Goal: Transaction & Acquisition: Purchase product/service

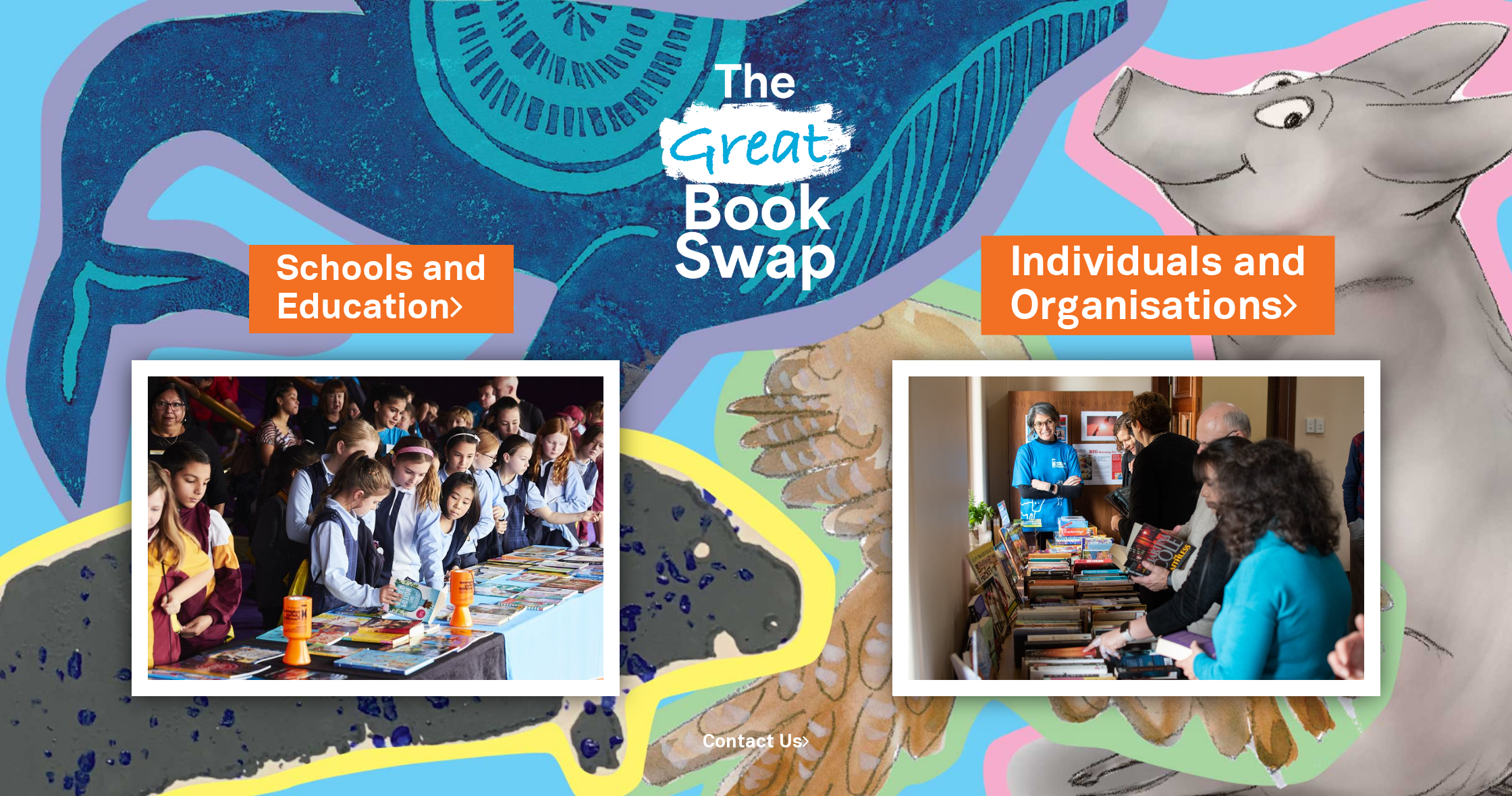
click at [1114, 266] on link "Individuals and Organisations" at bounding box center [1158, 285] width 297 height 100
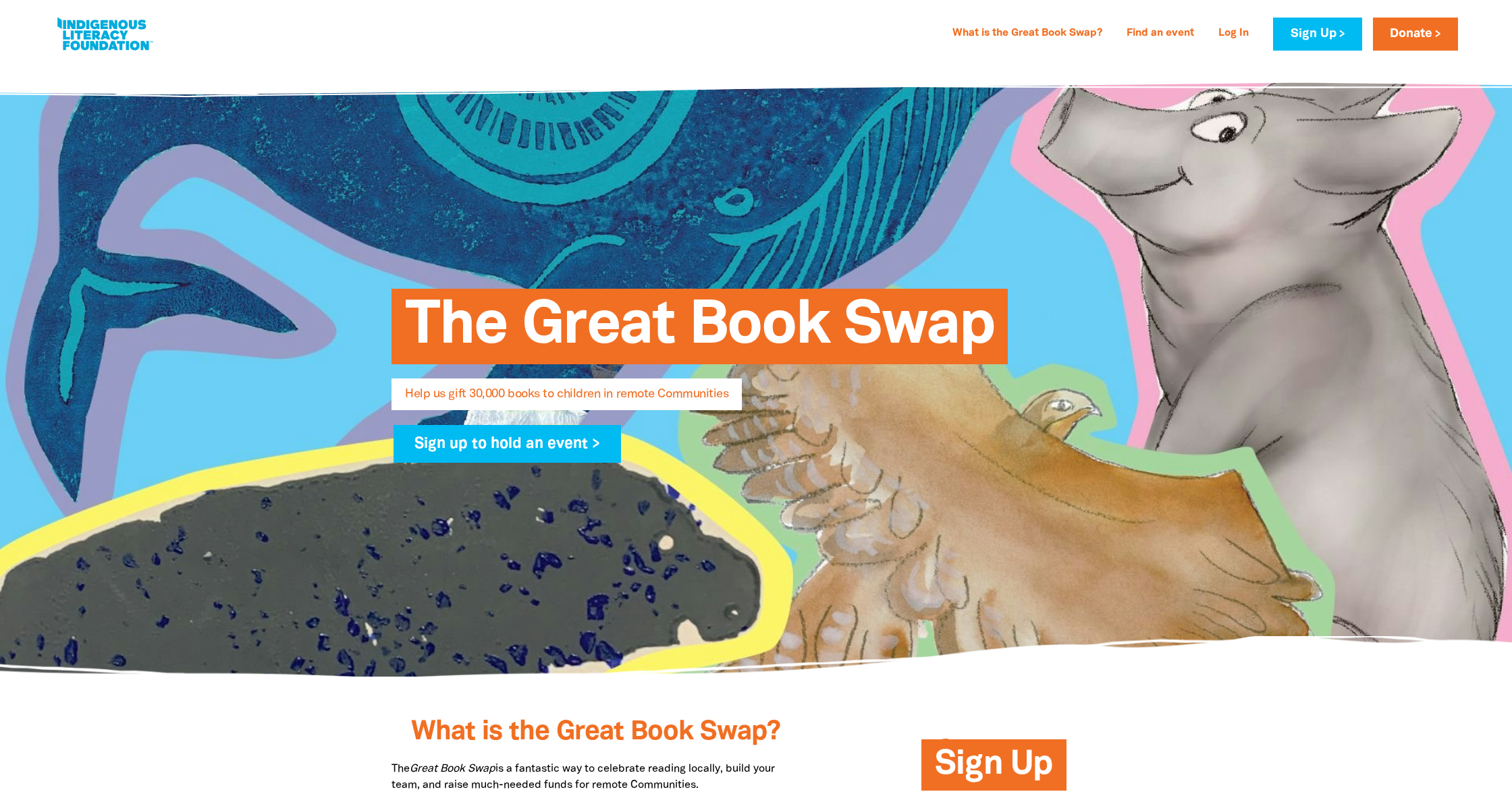
select select "AU"
click at [1215, 33] on link "Log In" at bounding box center [1233, 34] width 46 height 22
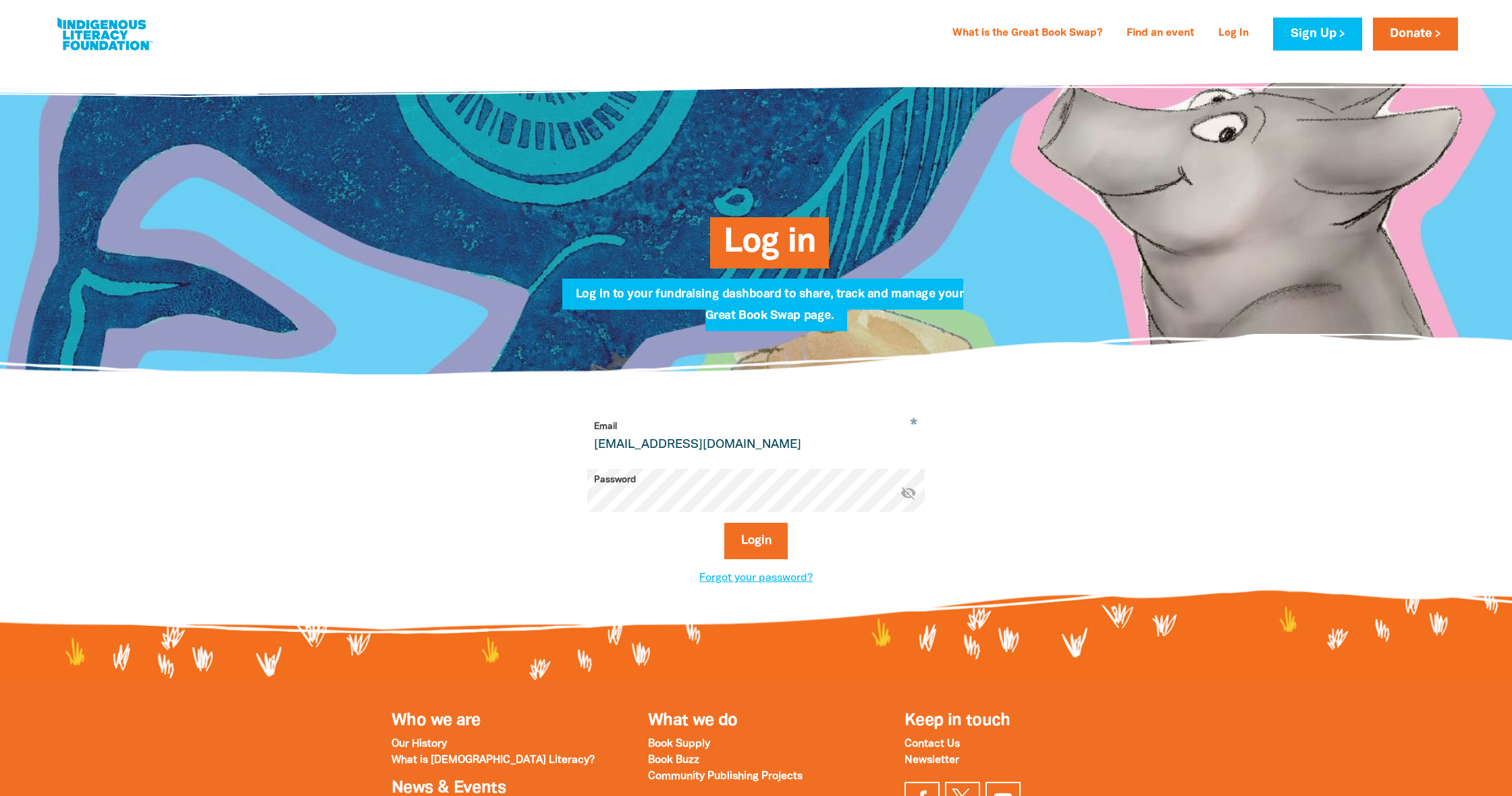
click at [756, 543] on button "Login" at bounding box center [756, 540] width 64 height 36
click at [751, 541] on button "Login" at bounding box center [756, 540] width 64 height 36
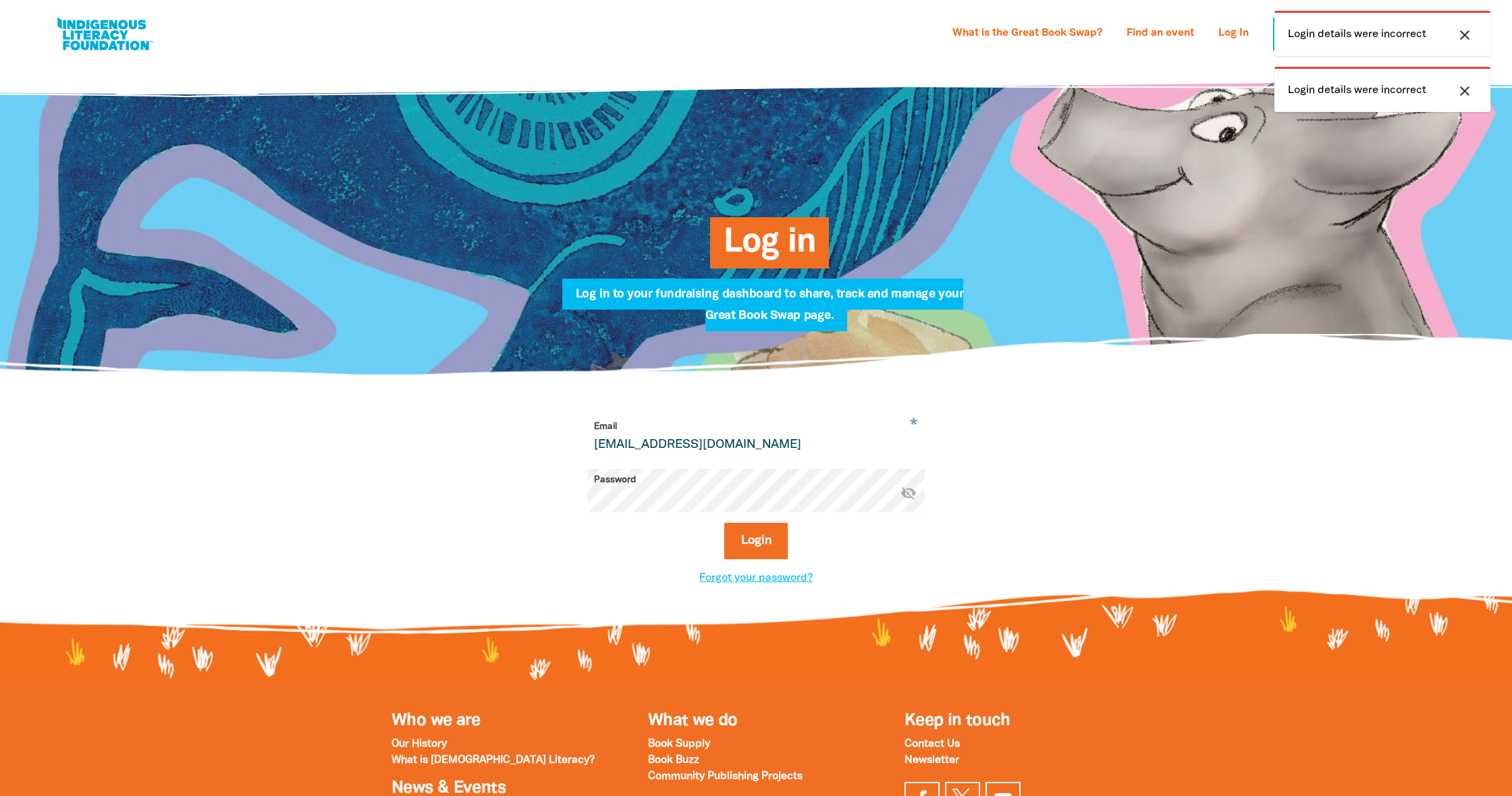
drag, startPoint x: 617, startPoint y: 445, endPoint x: 578, endPoint y: 441, distance: 39.2
click at [578, 441] on div "* Email [EMAIL_ADDRESS][DOMAIN_NAME] Password * visibility_off Login Forgot you…" at bounding box center [756, 501] width 472 height 170
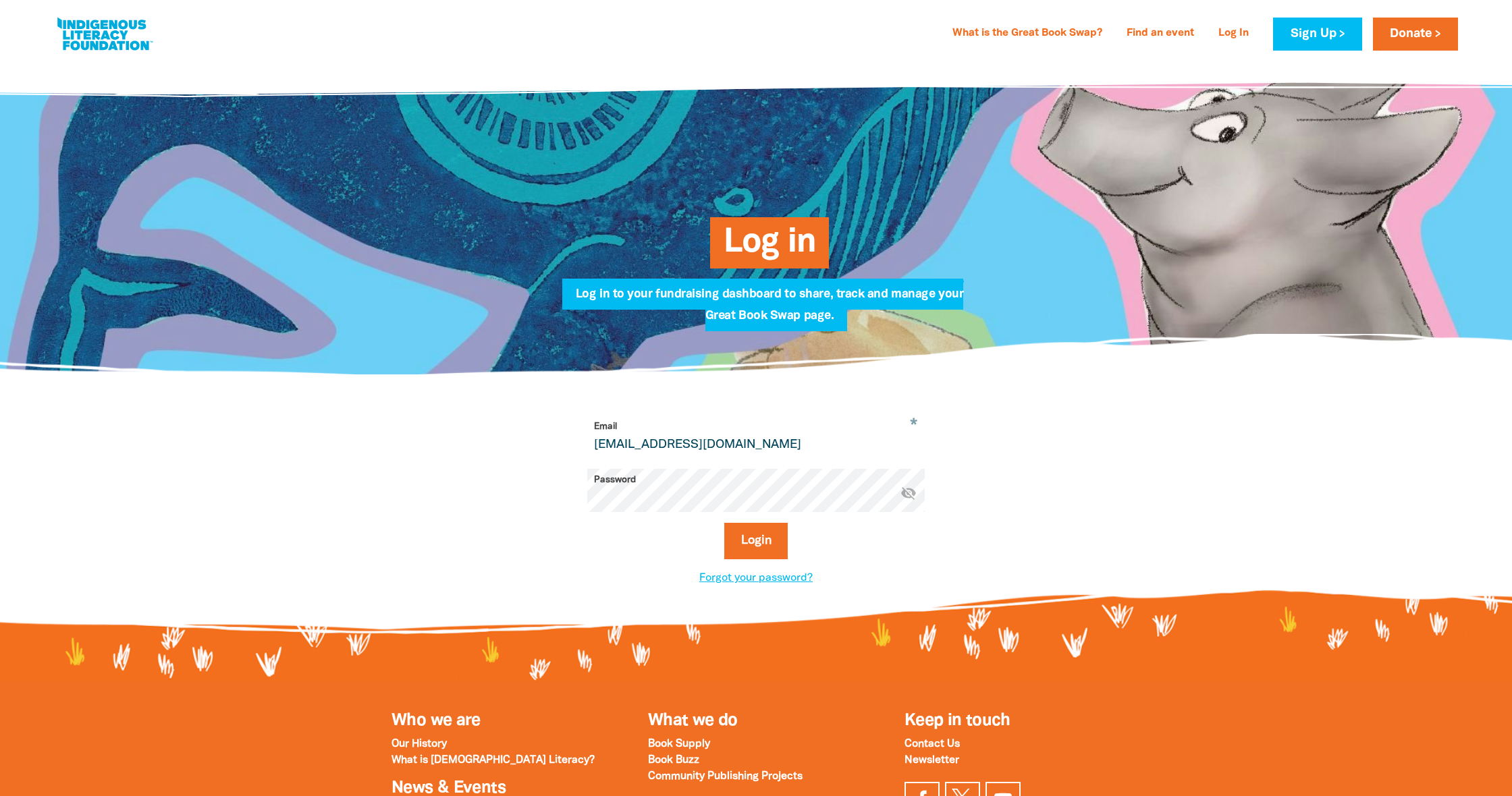
type input "[EMAIL_ADDRESS][DOMAIN_NAME]"
click at [754, 540] on button "Login" at bounding box center [756, 540] width 64 height 36
select select "AU"
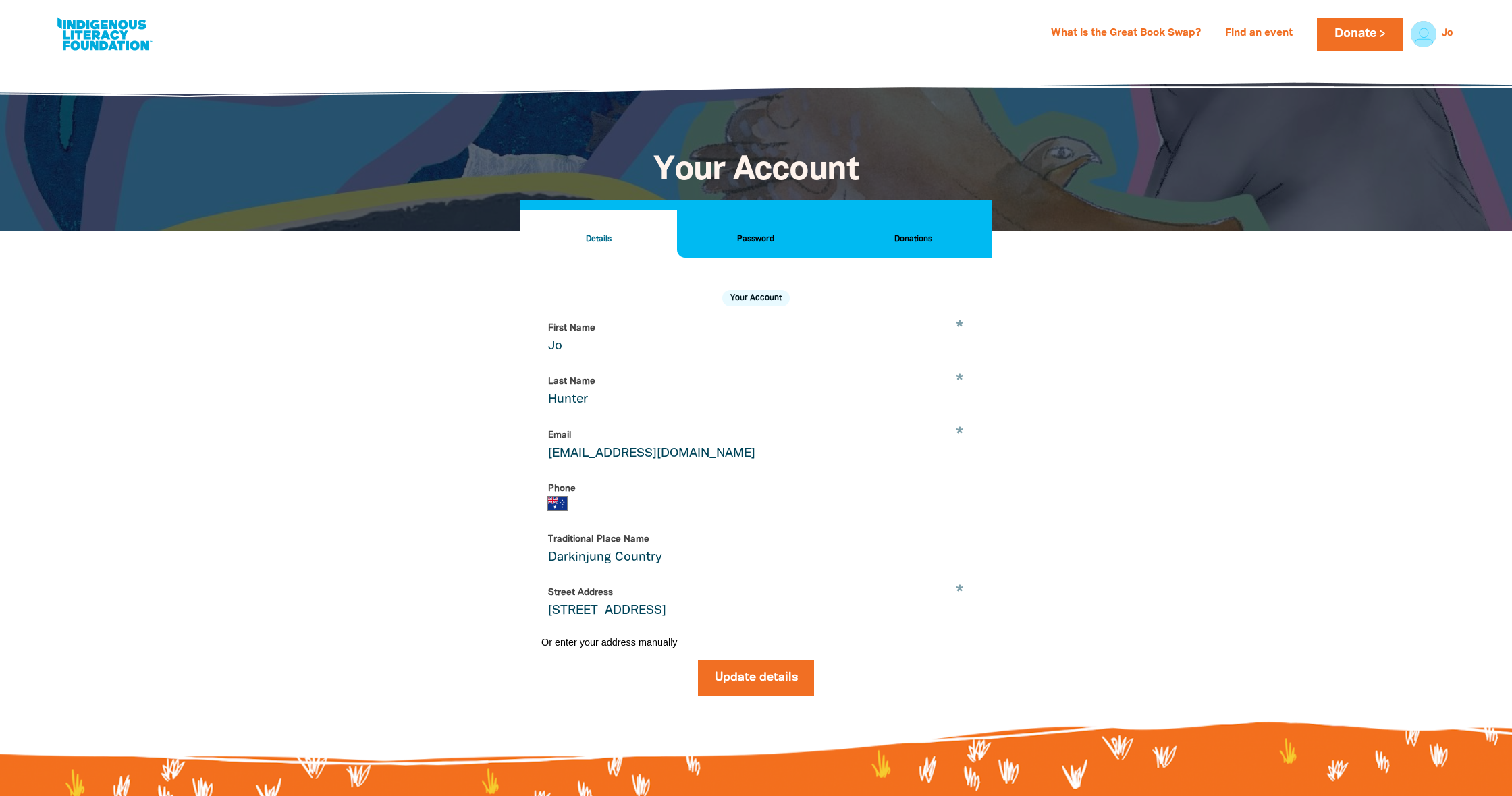
click at [919, 236] on h2 "Donations" at bounding box center [913, 239] width 136 height 15
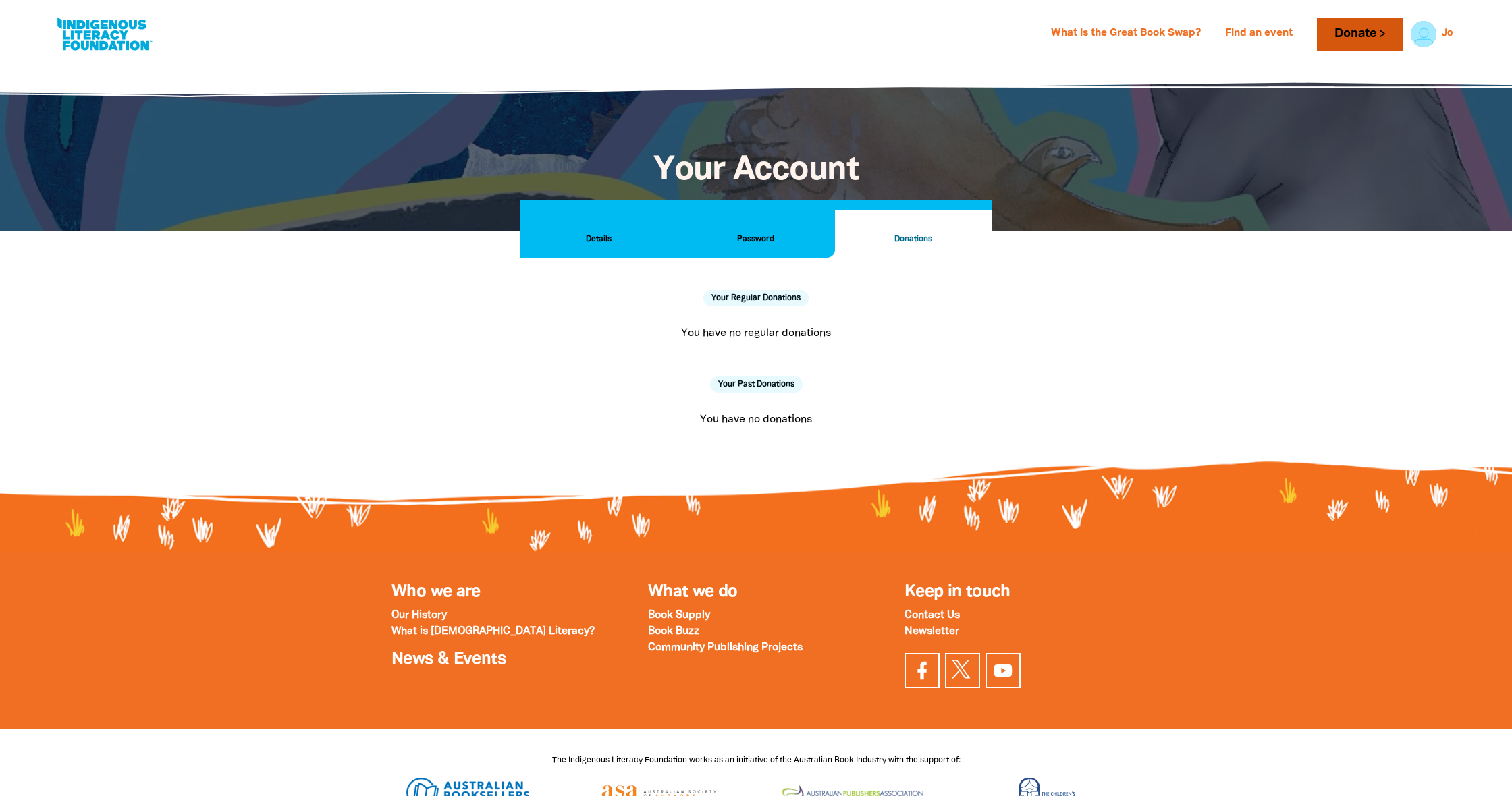
click at [1342, 35] on link "Donate" at bounding box center [1359, 34] width 85 height 33
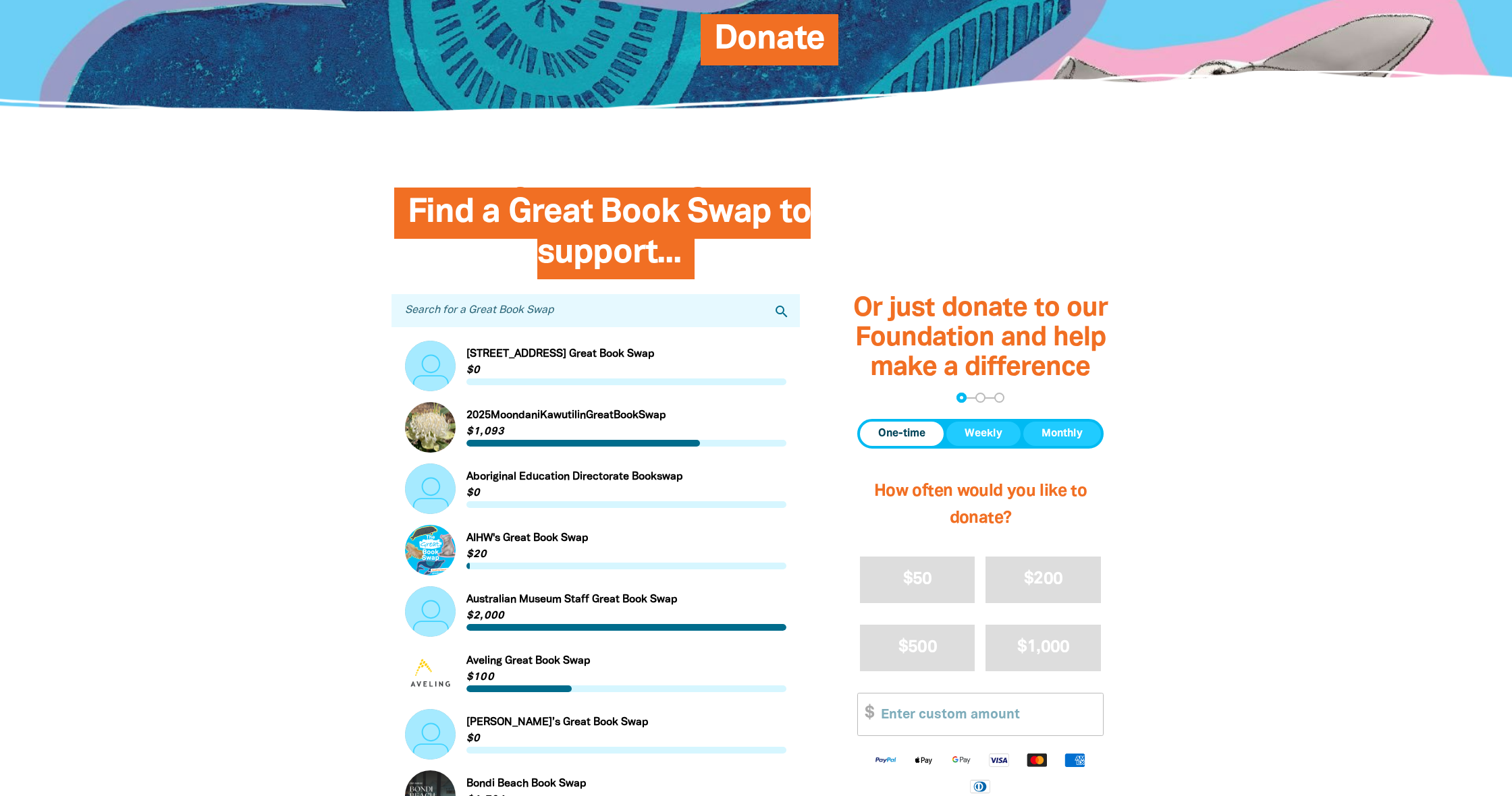
scroll to position [219, 0]
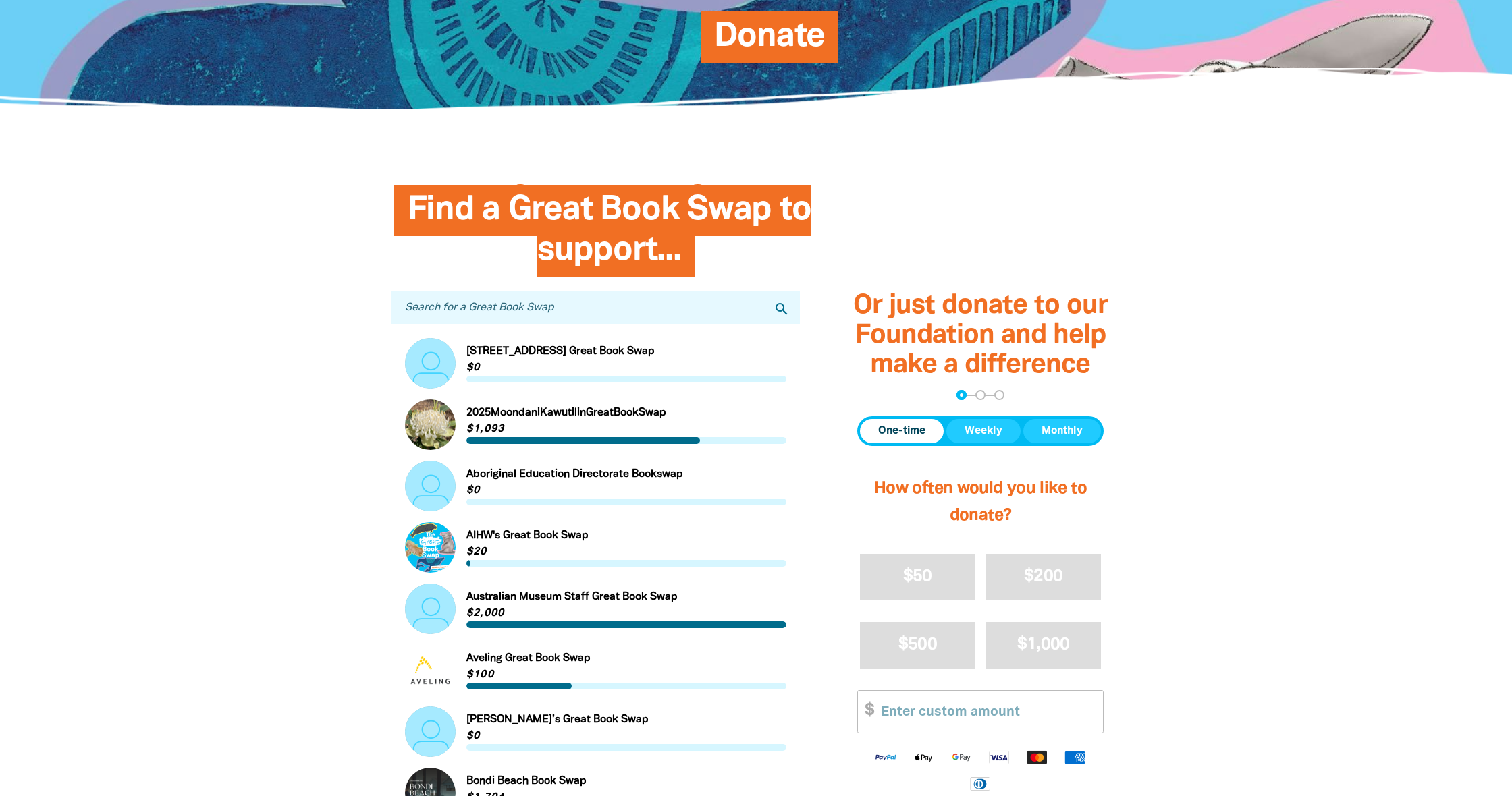
click at [431, 305] on input "Search for a Great Book Swap" at bounding box center [595, 307] width 408 height 33
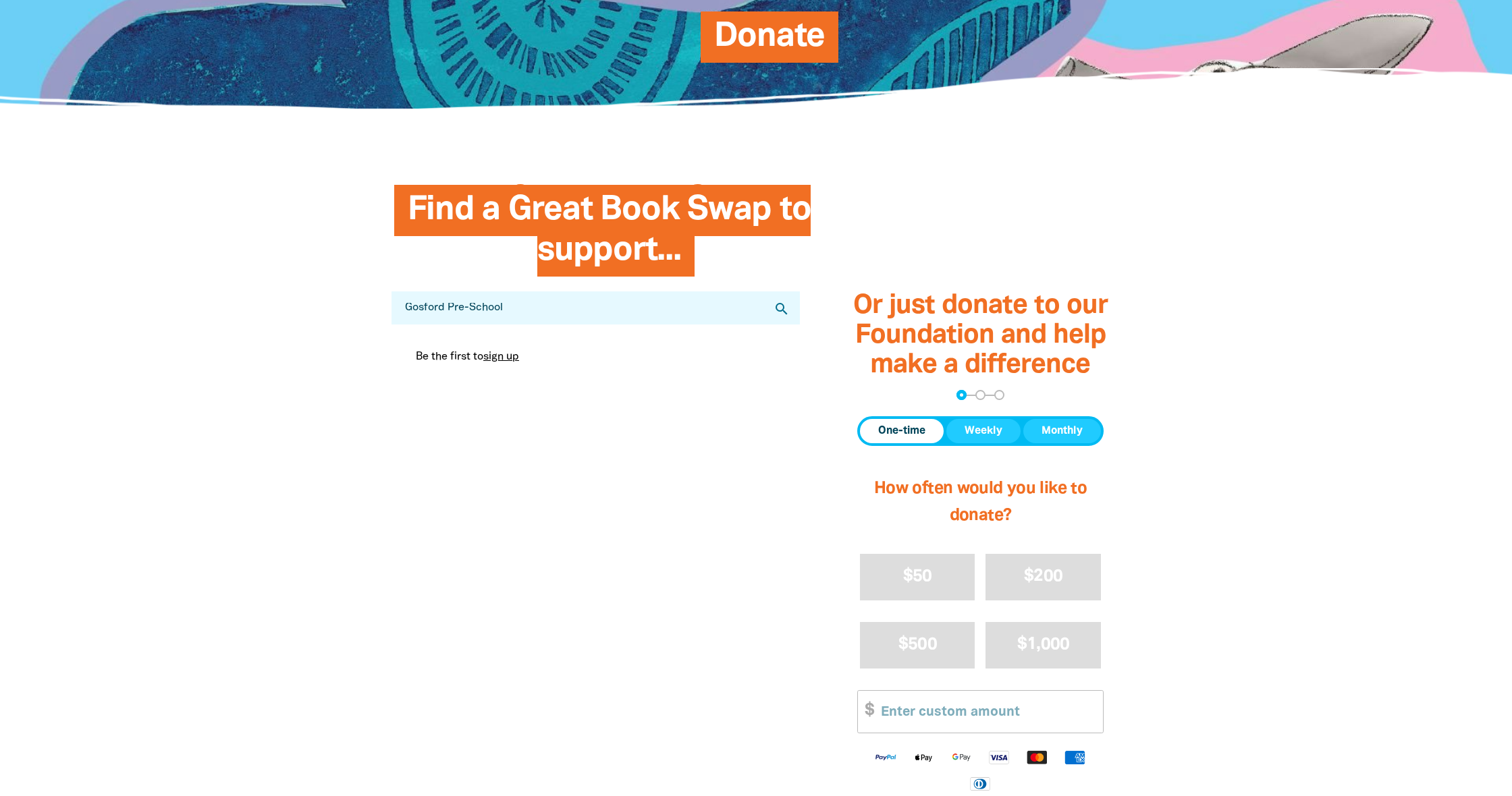
type input "Gosford Pre-School"
click at [780, 305] on icon "search" at bounding box center [782, 309] width 16 height 16
click at [778, 306] on icon "search" at bounding box center [782, 309] width 16 height 16
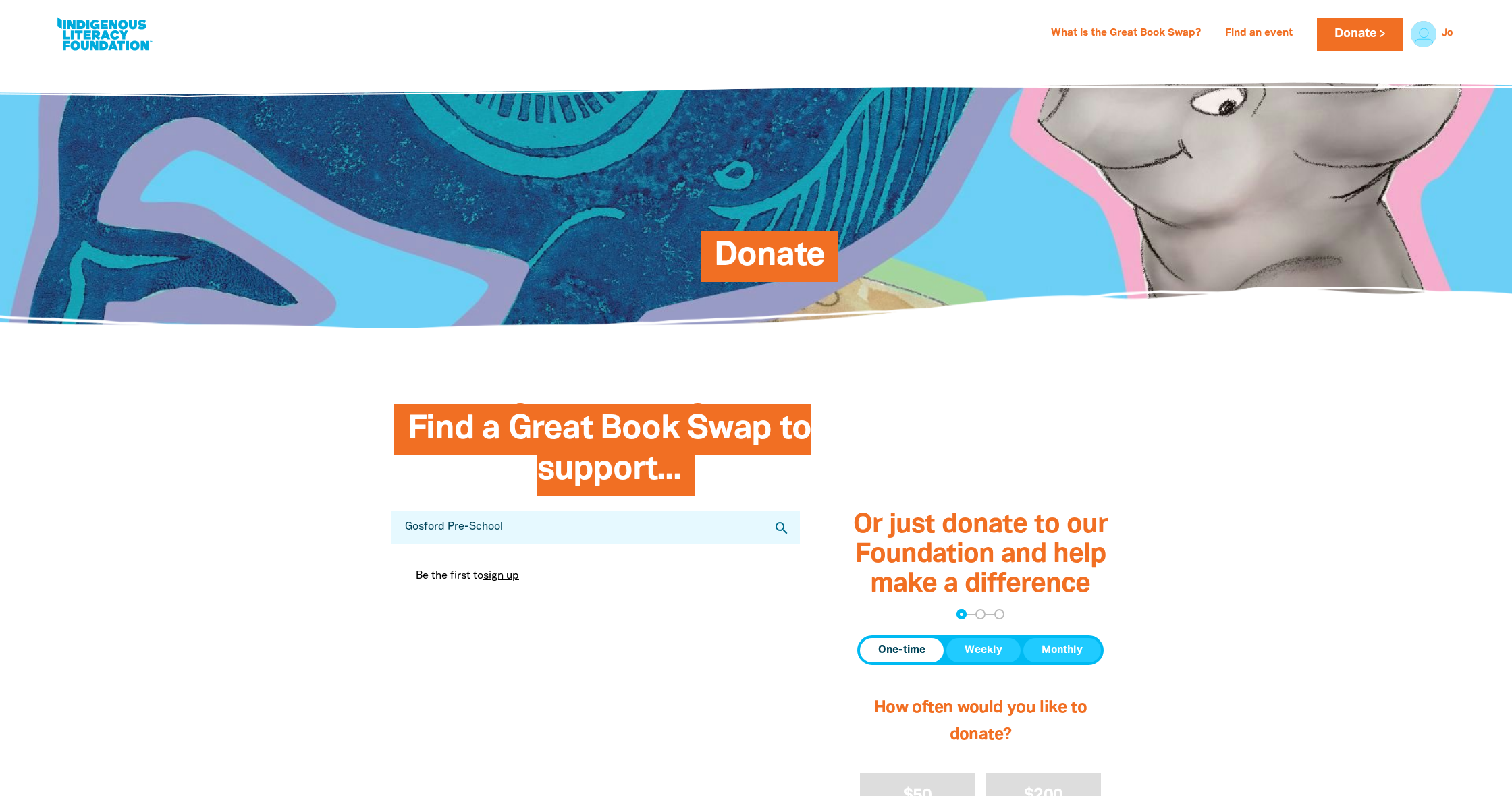
scroll to position [0, 0]
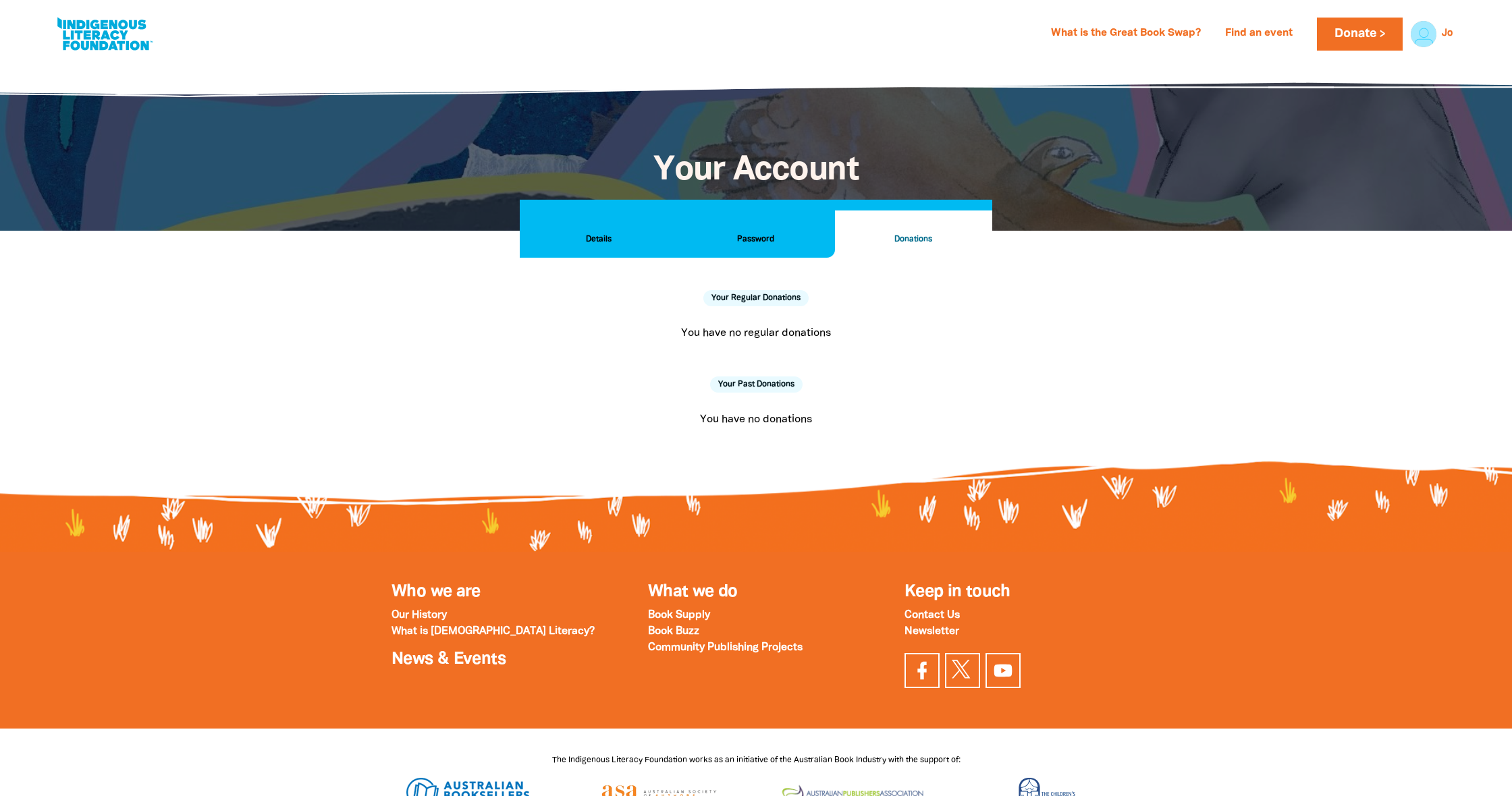
click at [599, 237] on h2 "Details" at bounding box center [598, 239] width 136 height 15
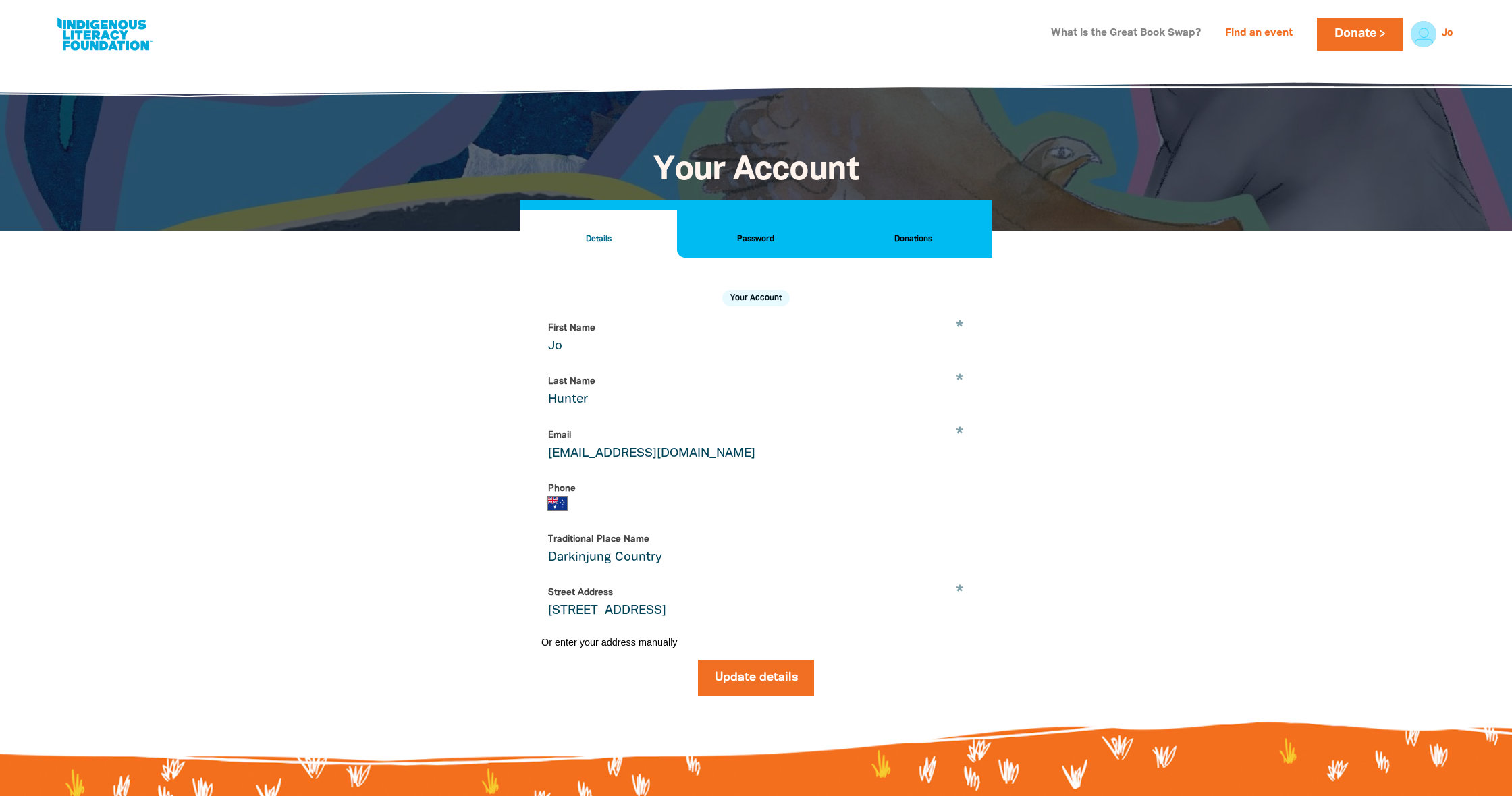
click at [1153, 32] on link "What is the Great Book Swap?" at bounding box center [1125, 34] width 166 height 22
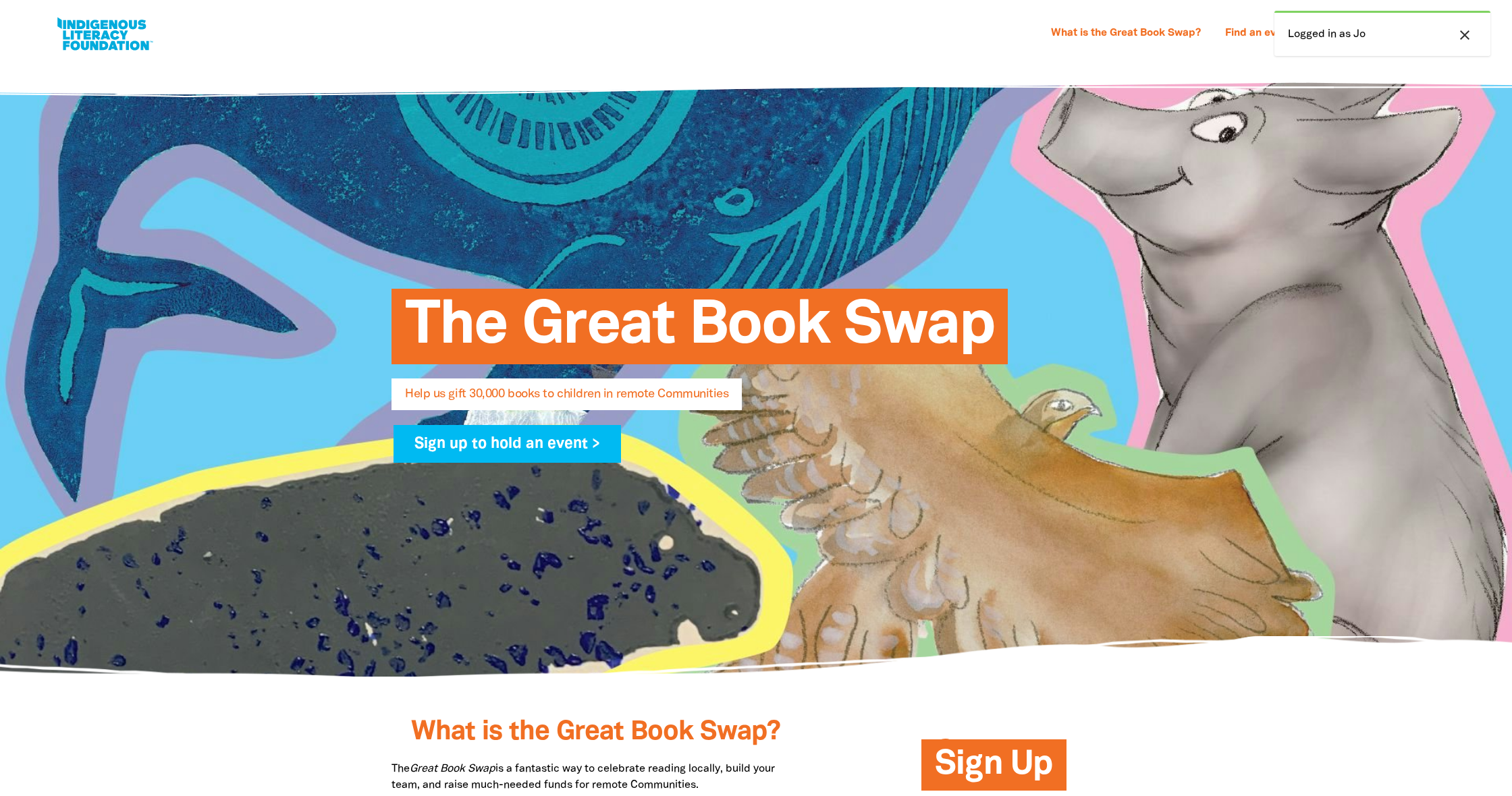
select select "AU"
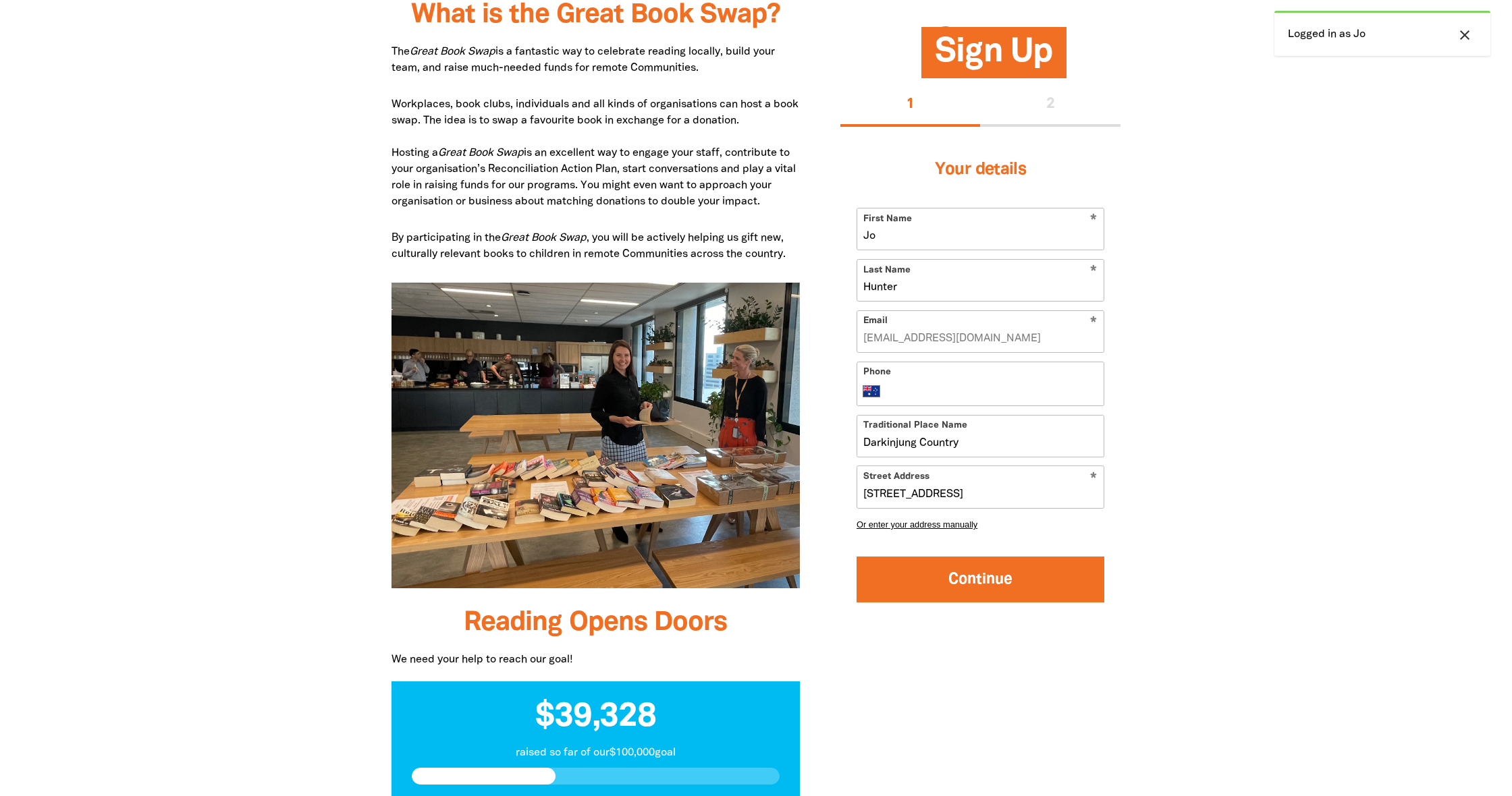
click at [1011, 575] on button "Continue" at bounding box center [981, 579] width 248 height 45
select select "No"
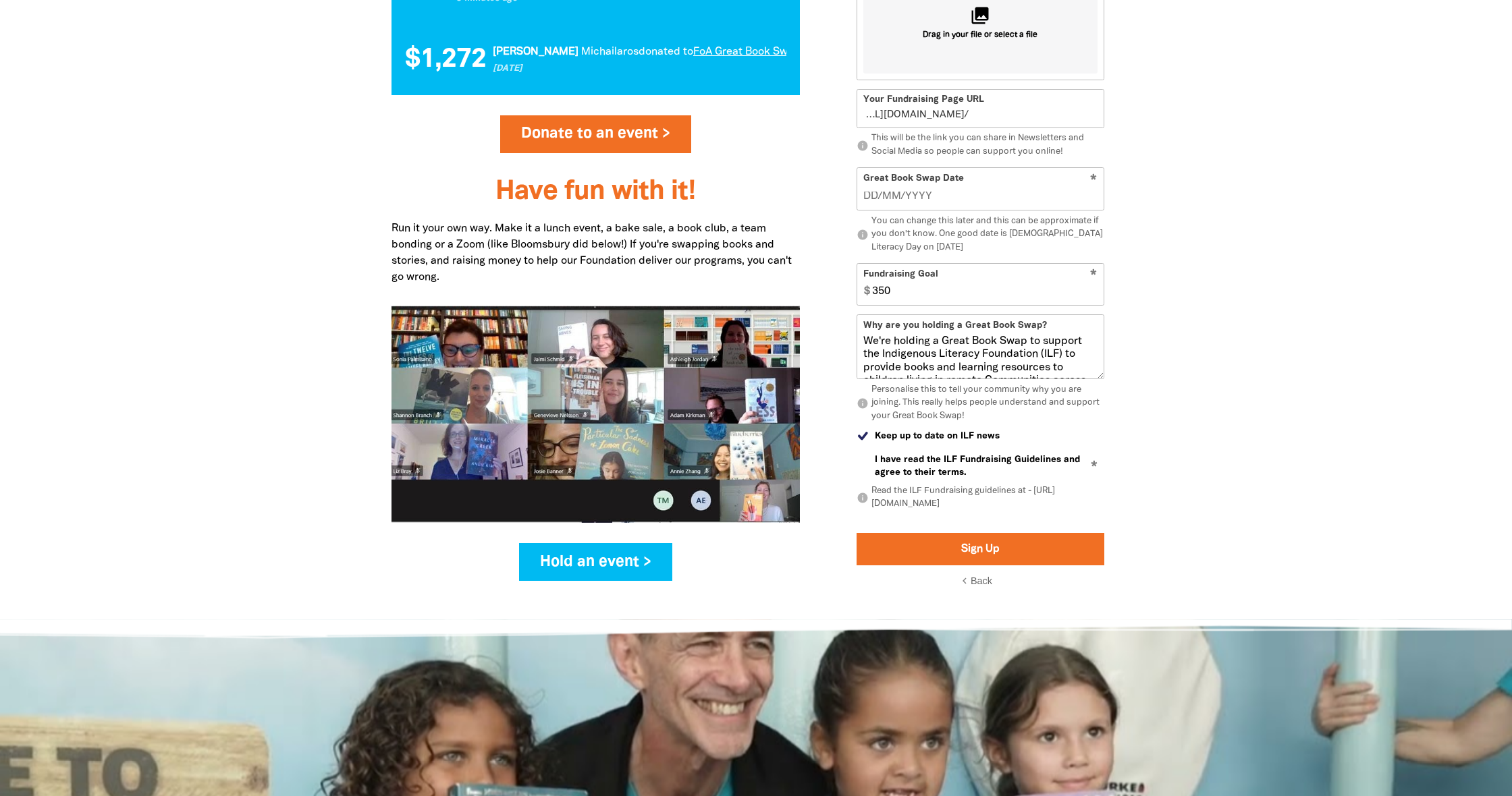
scroll to position [1556, 0]
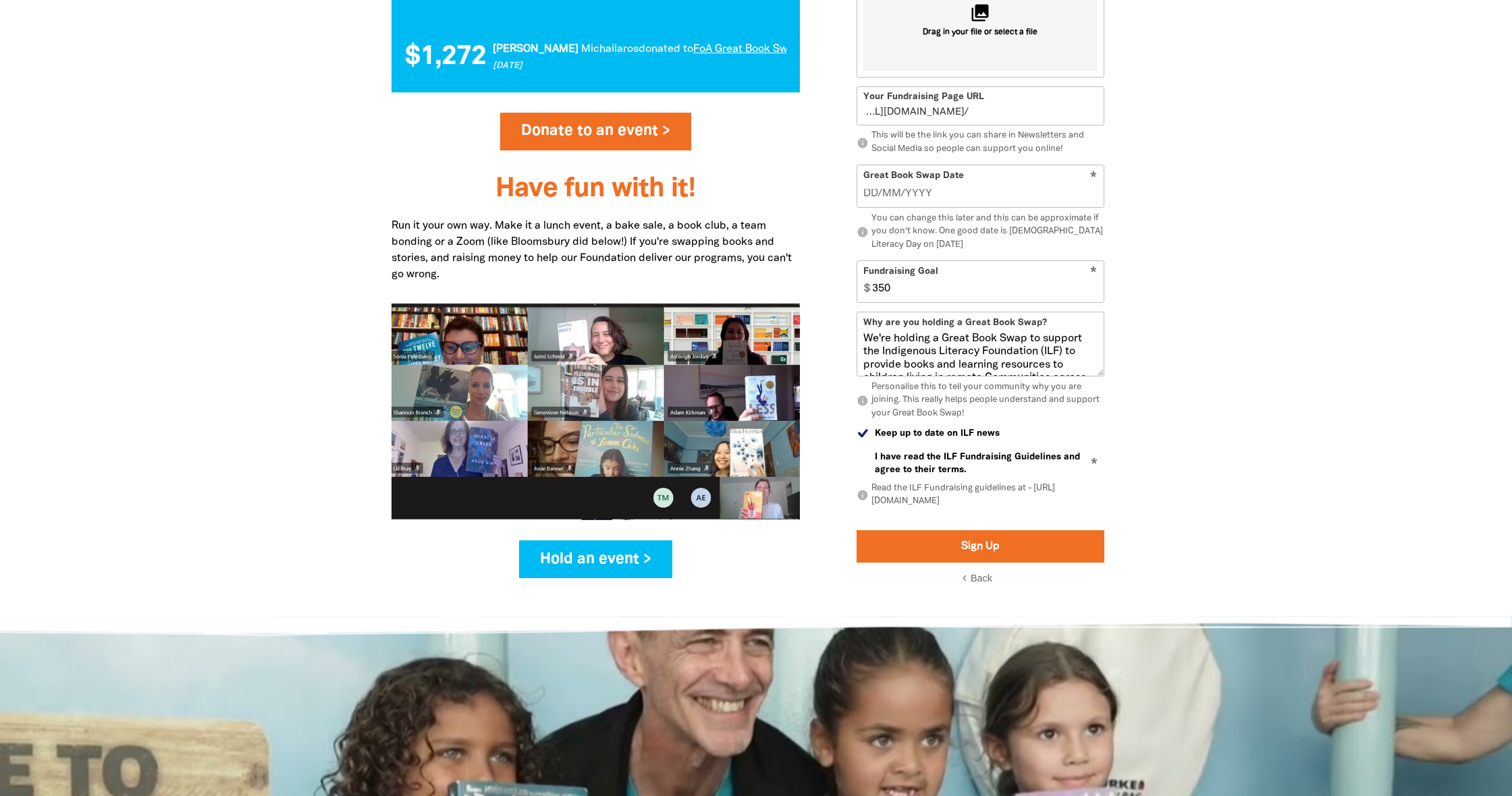
click at [966, 530] on button "Sign Up" at bounding box center [981, 546] width 248 height 33
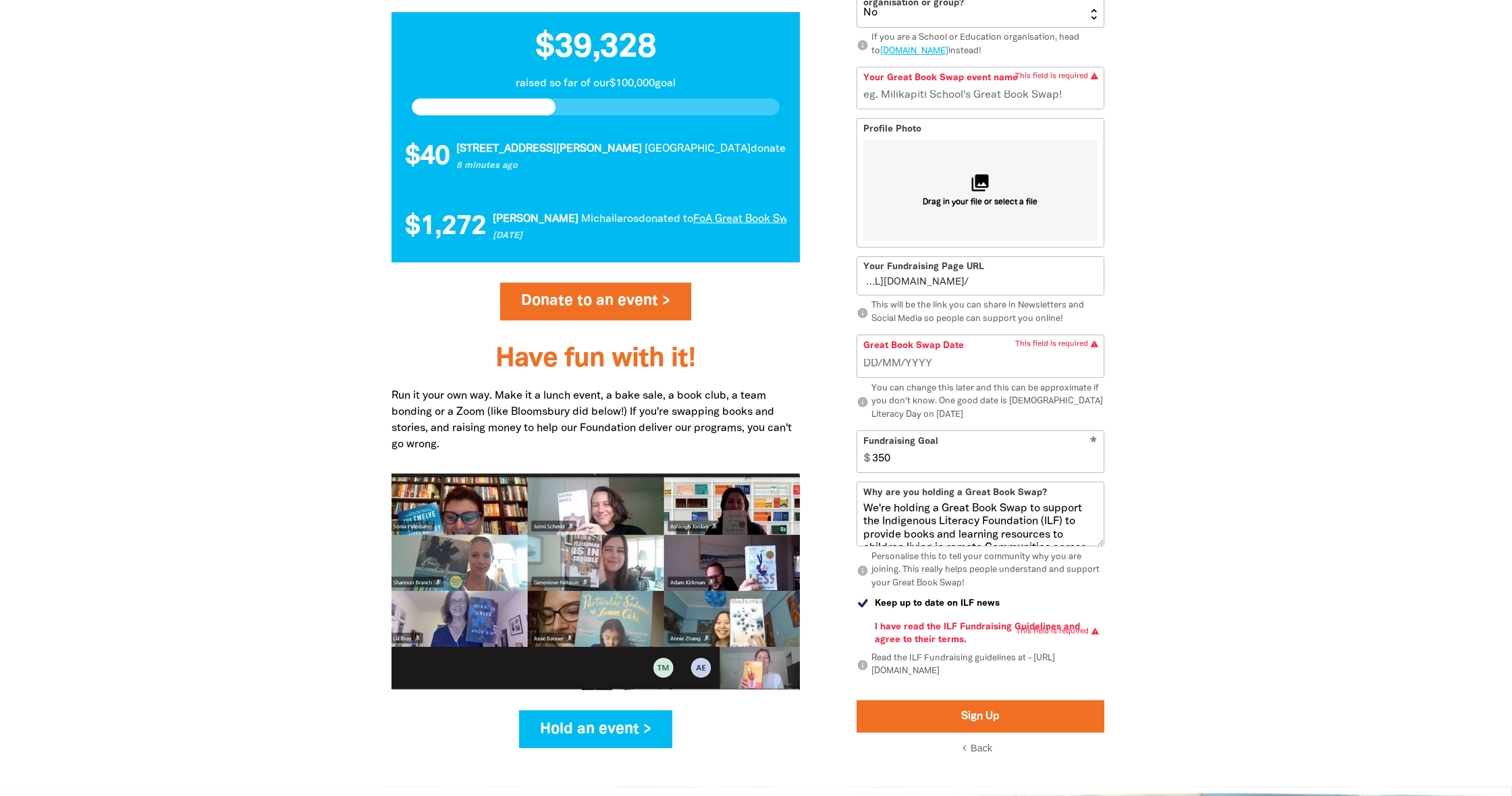
scroll to position [1357, 0]
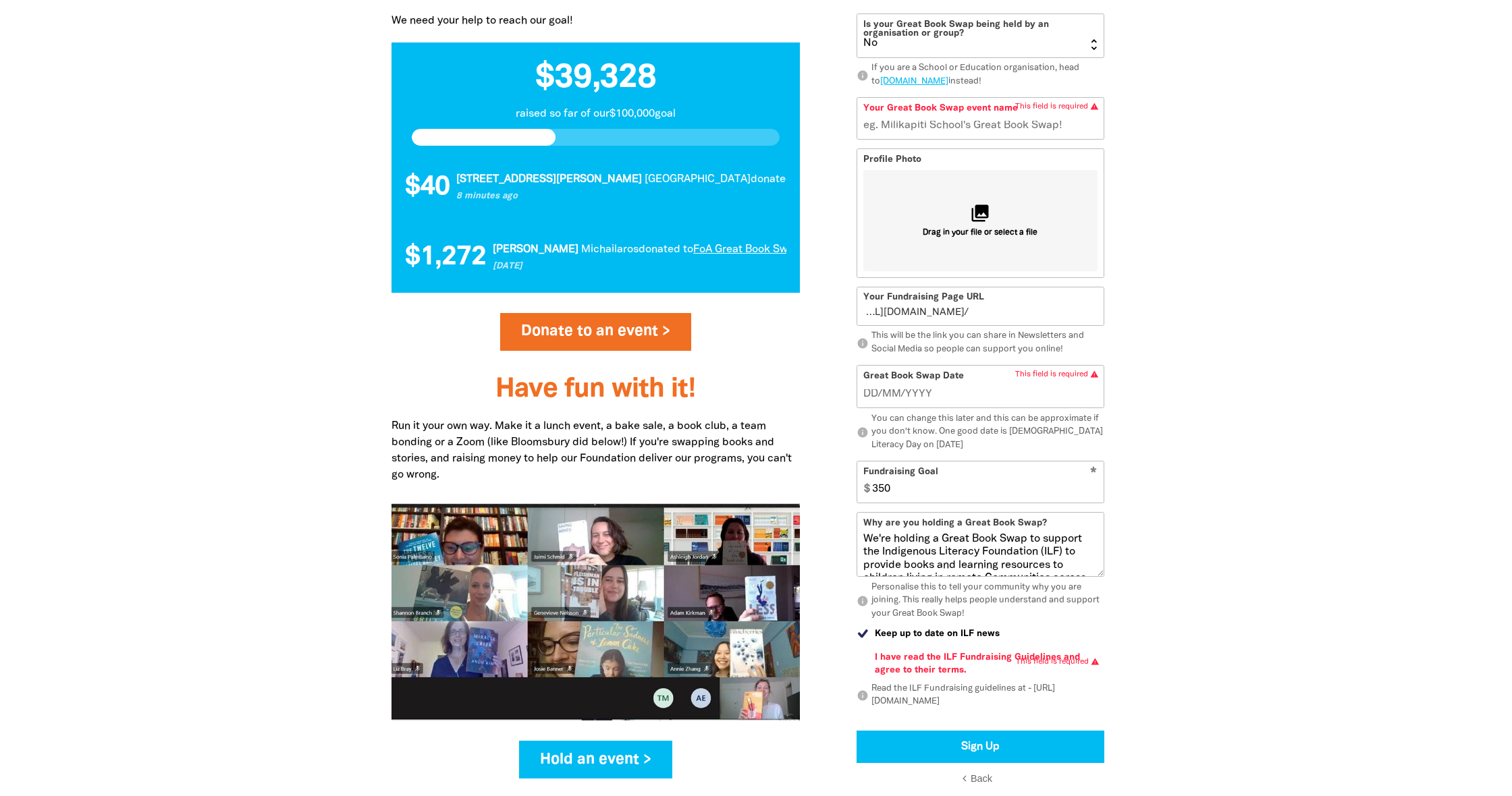
type input "__/__/____"
click at [871, 386] on input "__/__/____" at bounding box center [981, 393] width 235 height 15
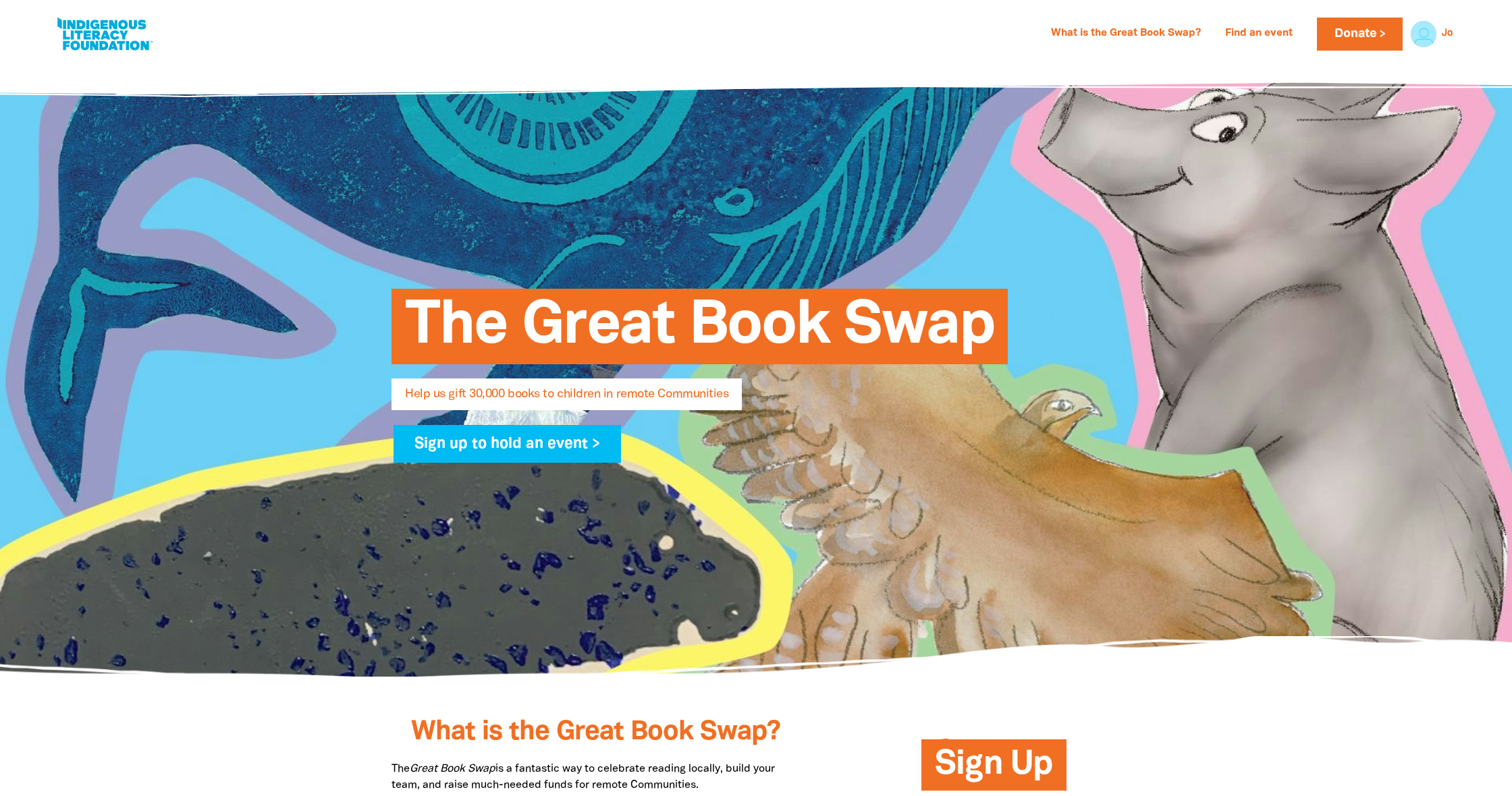
scroll to position [0, 0]
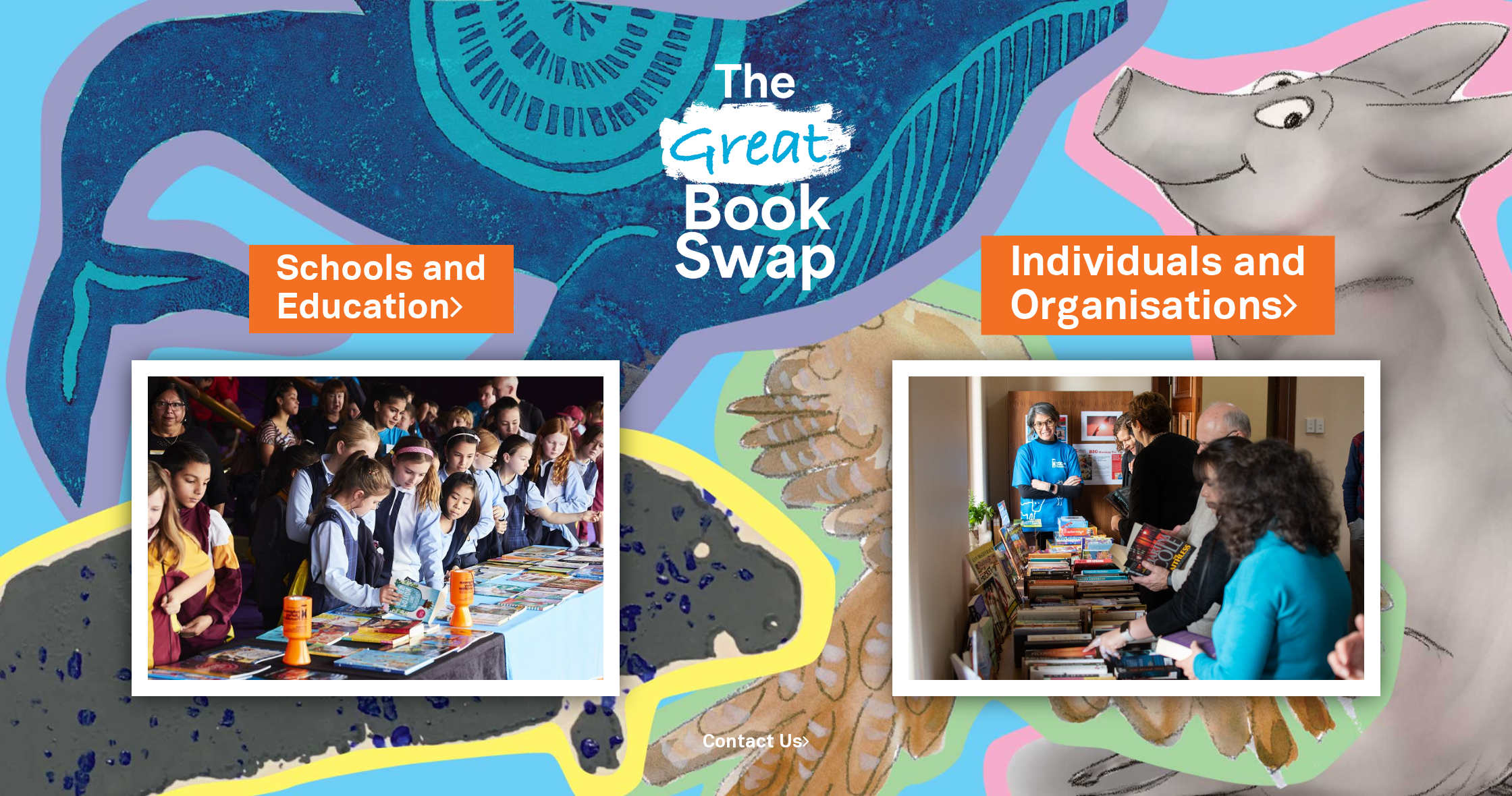
click at [1149, 283] on link "Individuals and Organisations" at bounding box center [1158, 285] width 297 height 100
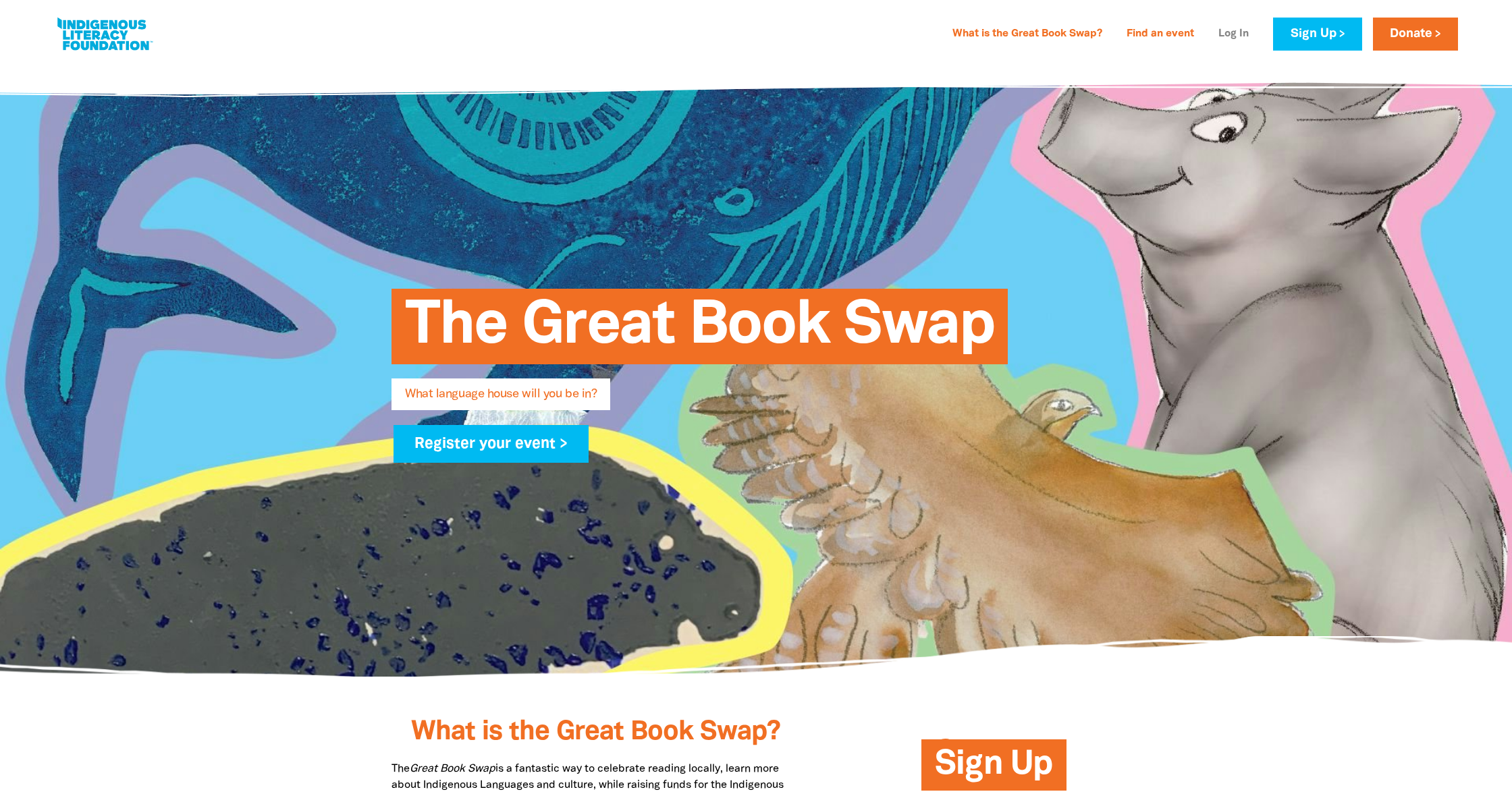
click at [1215, 34] on link "Log In" at bounding box center [1233, 35] width 46 height 22
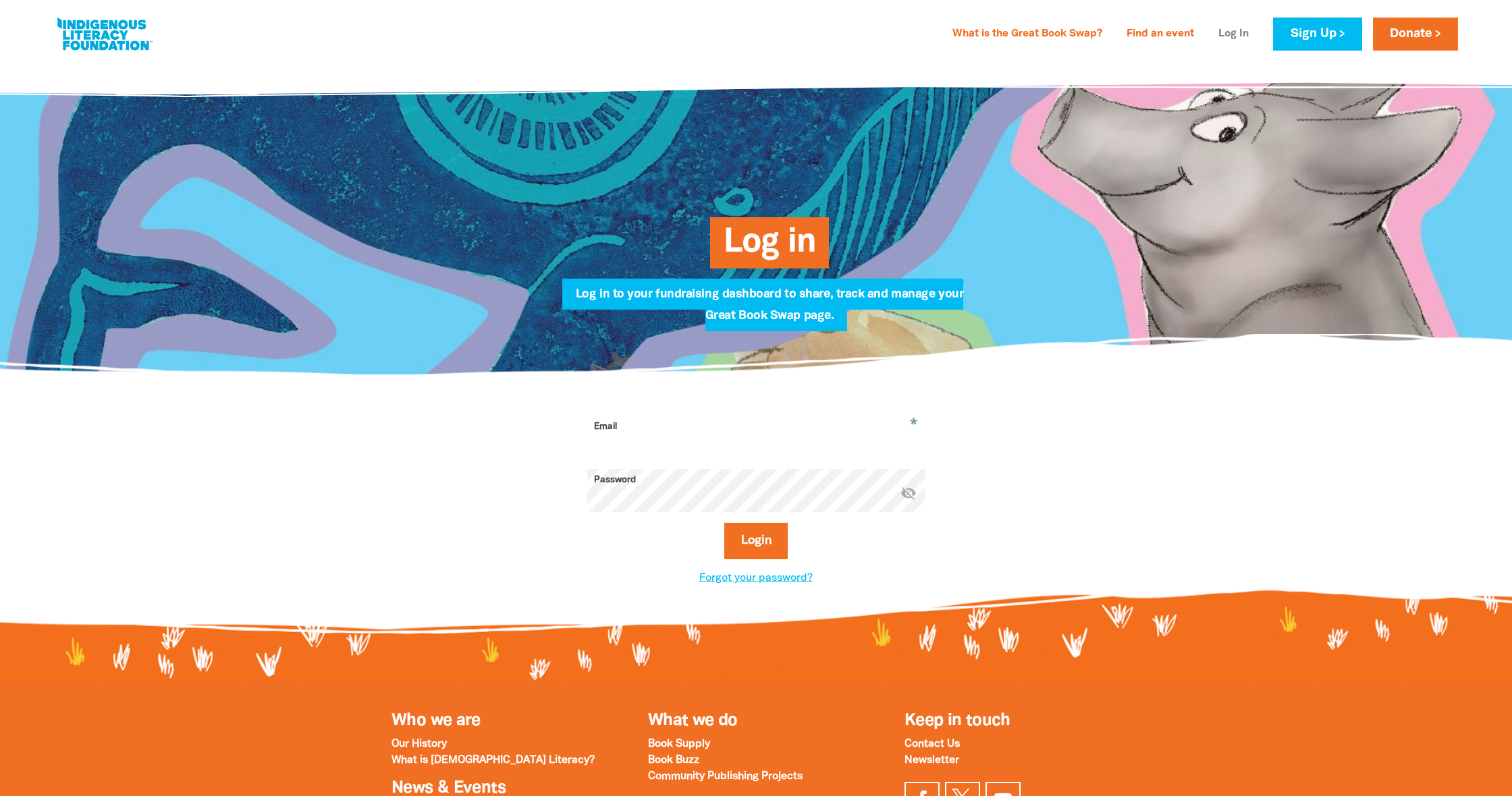
type input "[EMAIL_ADDRESS][DOMAIN_NAME]"
click at [764, 546] on button "Login" at bounding box center [756, 540] width 64 height 36
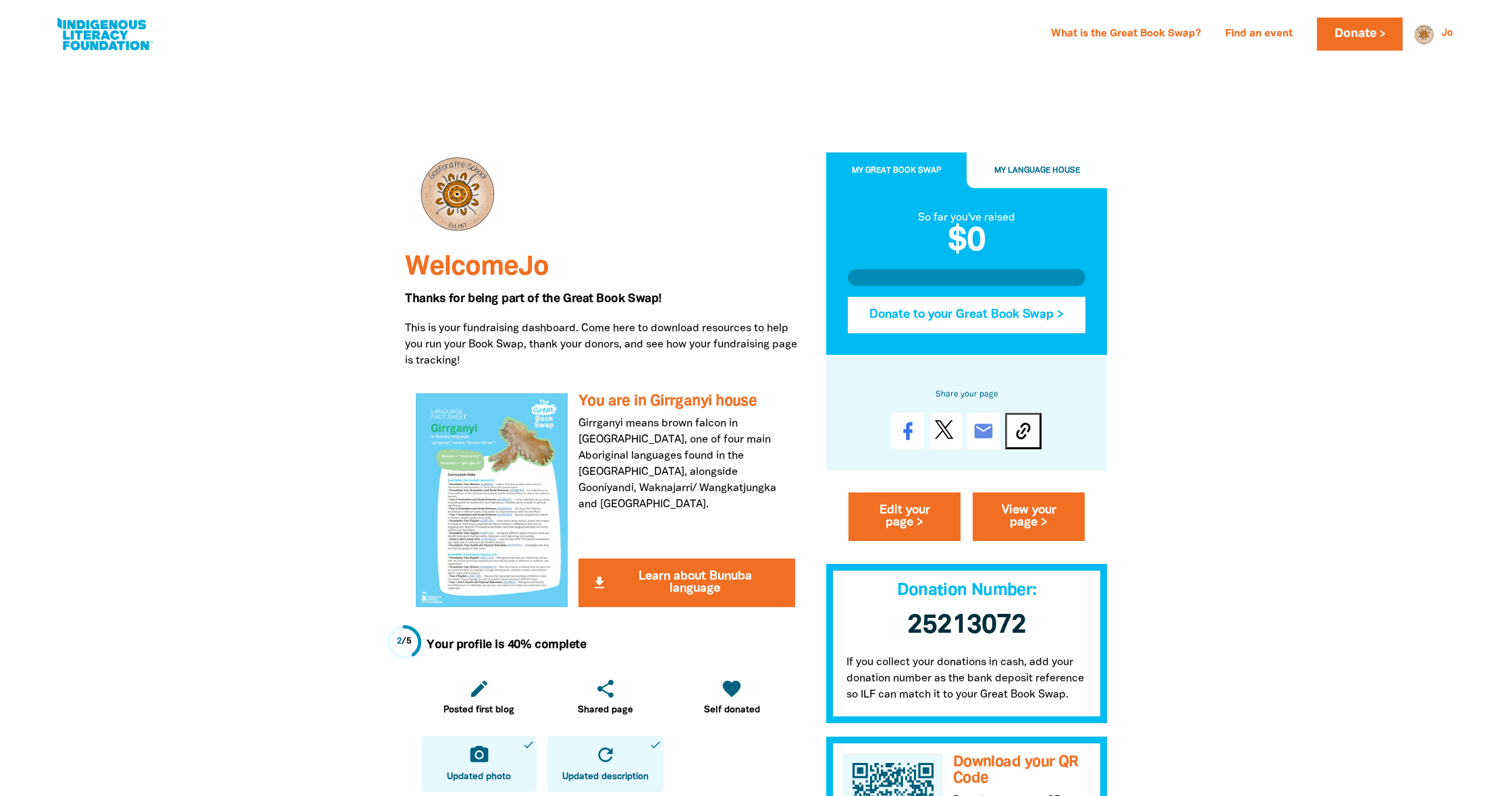
click at [955, 315] on button "Donate to your Great Book Swap >" at bounding box center [967, 314] width 238 height 36
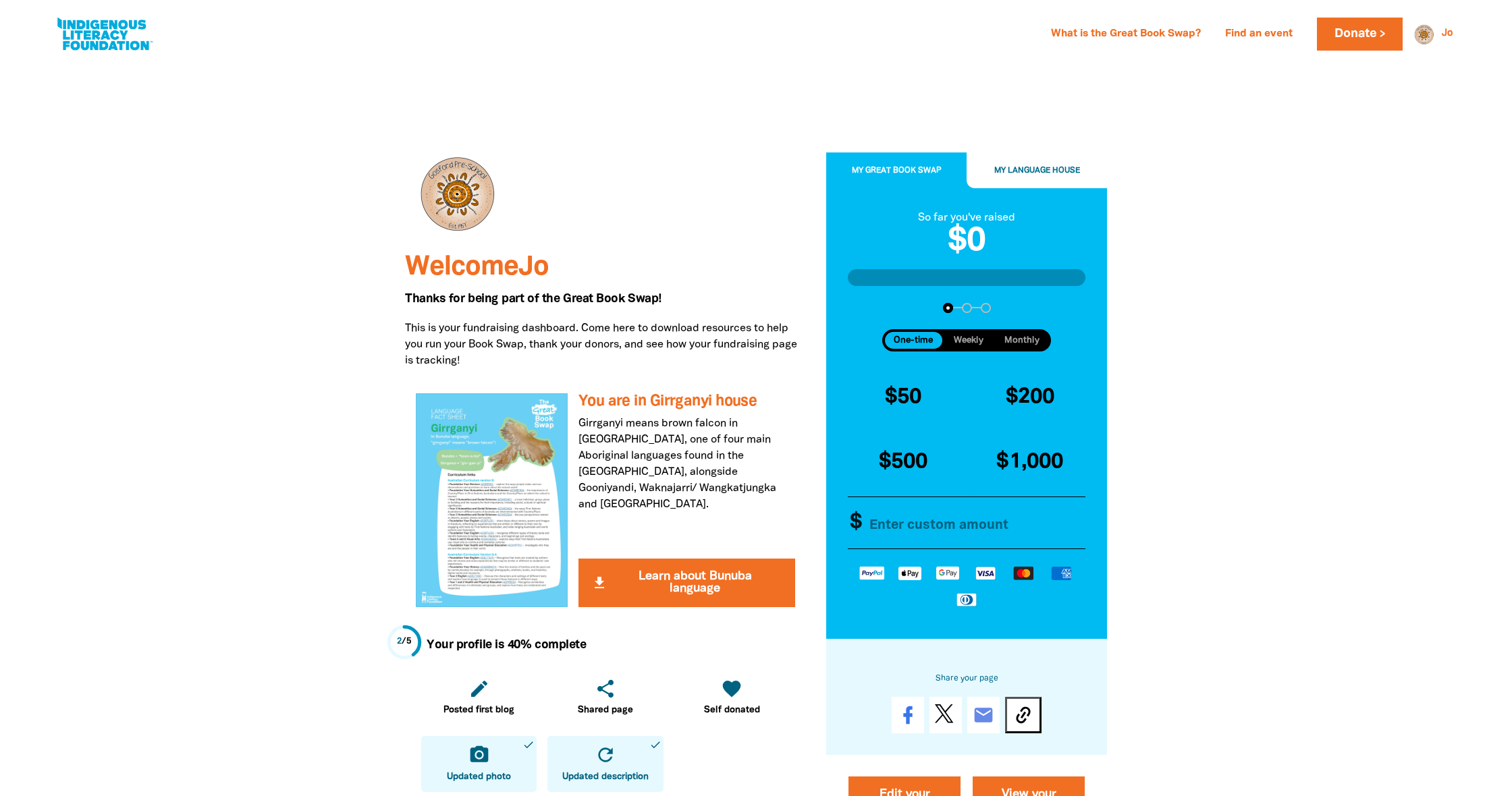
click at [902, 525] on input "Other Amount" at bounding box center [974, 523] width 232 height 52
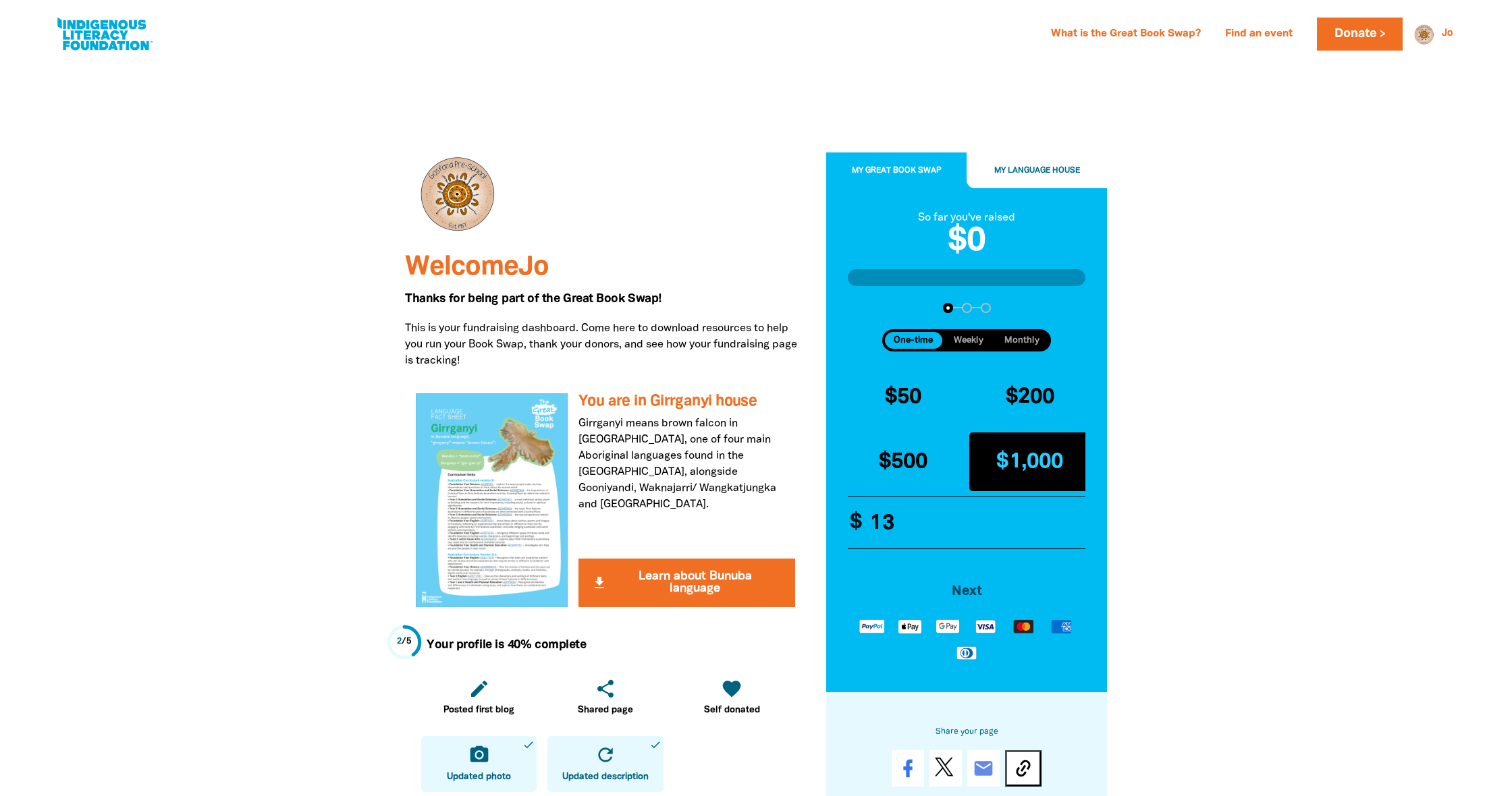
type input "137"
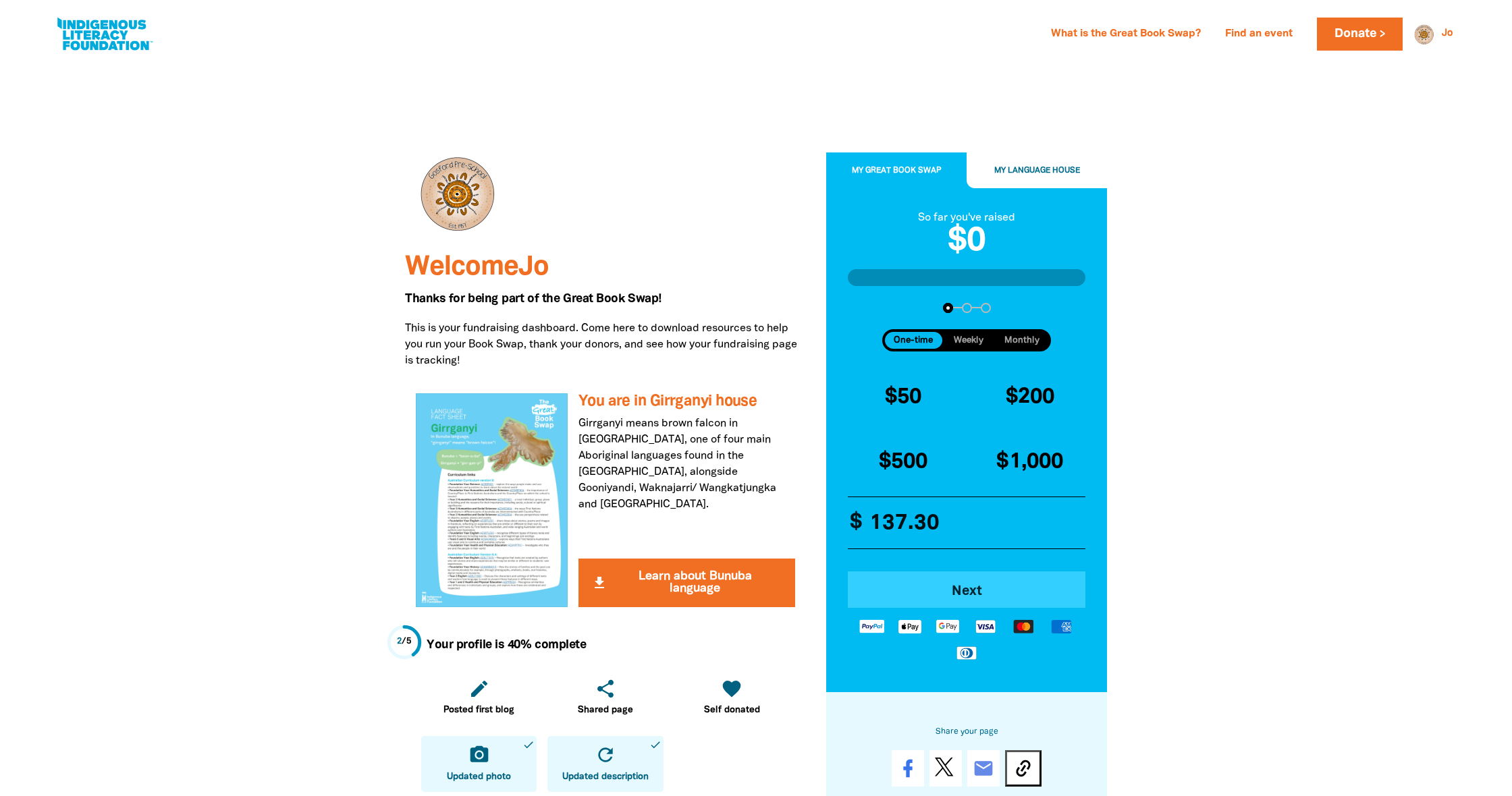
type input "137.30"
click at [970, 587] on span "Next" at bounding box center [967, 592] width 201 height 13
select select "AU"
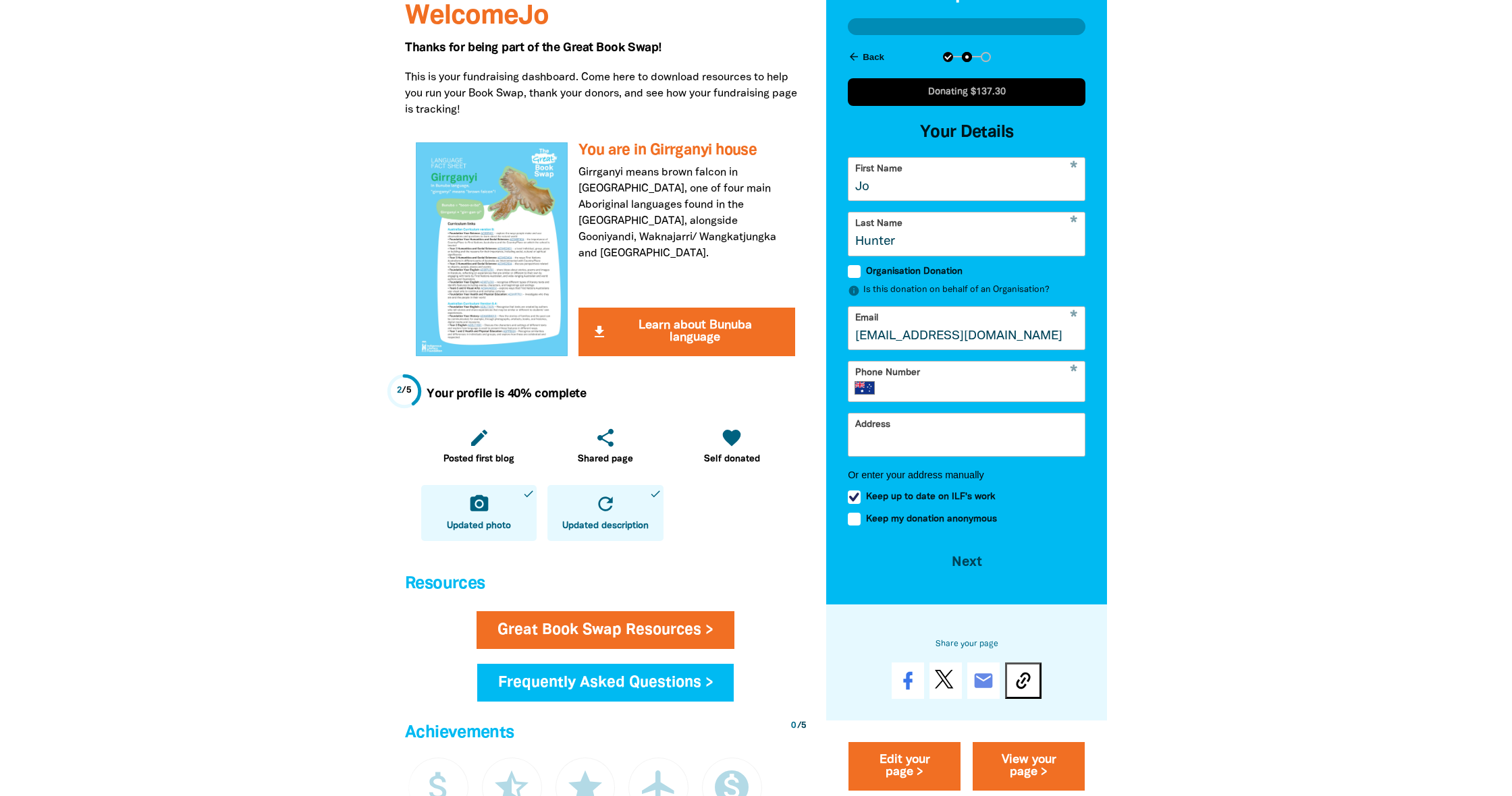
scroll to position [258, 0]
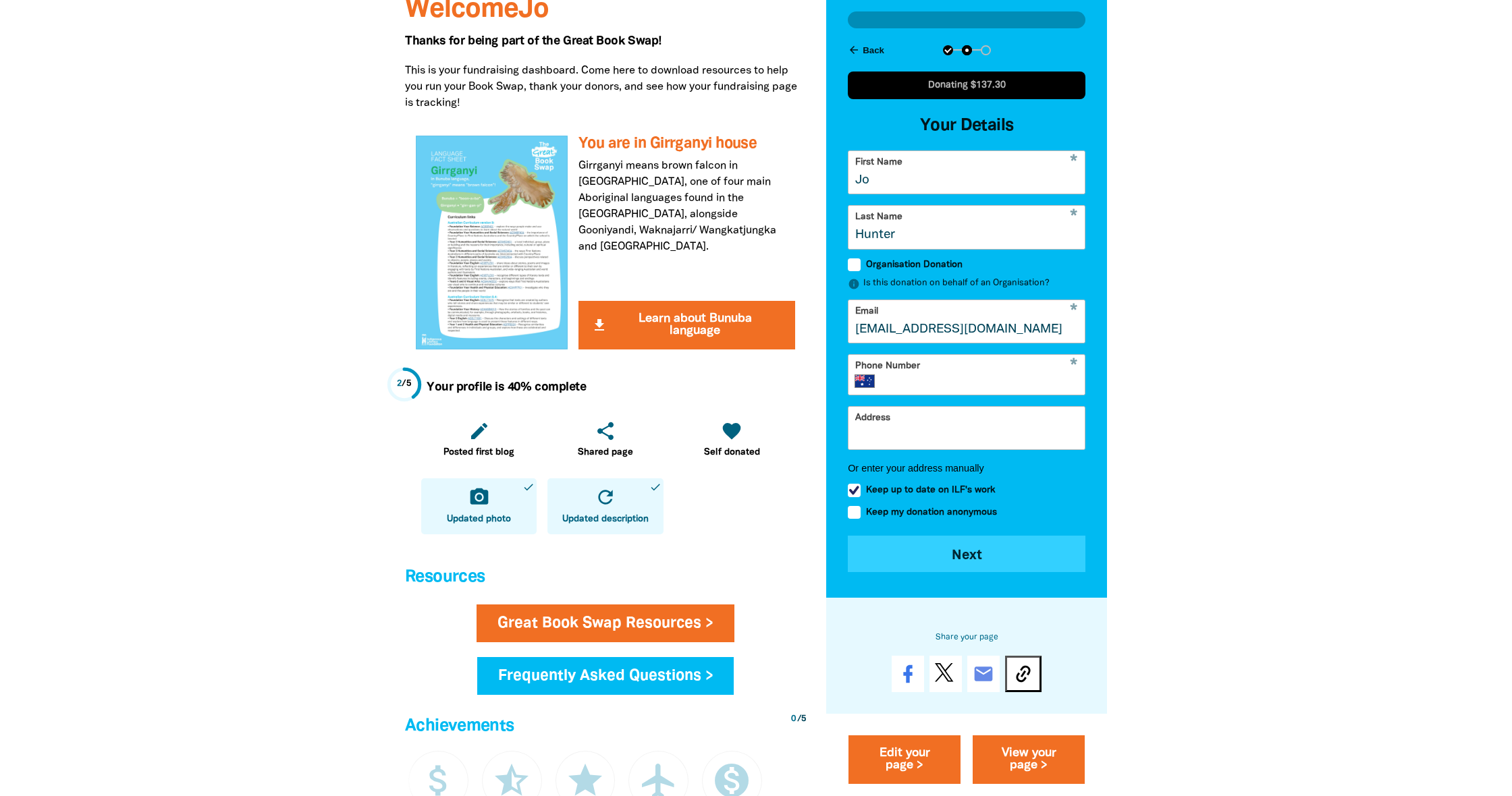
click at [969, 569] on button "Next chevron_right" at bounding box center [967, 554] width 238 height 36
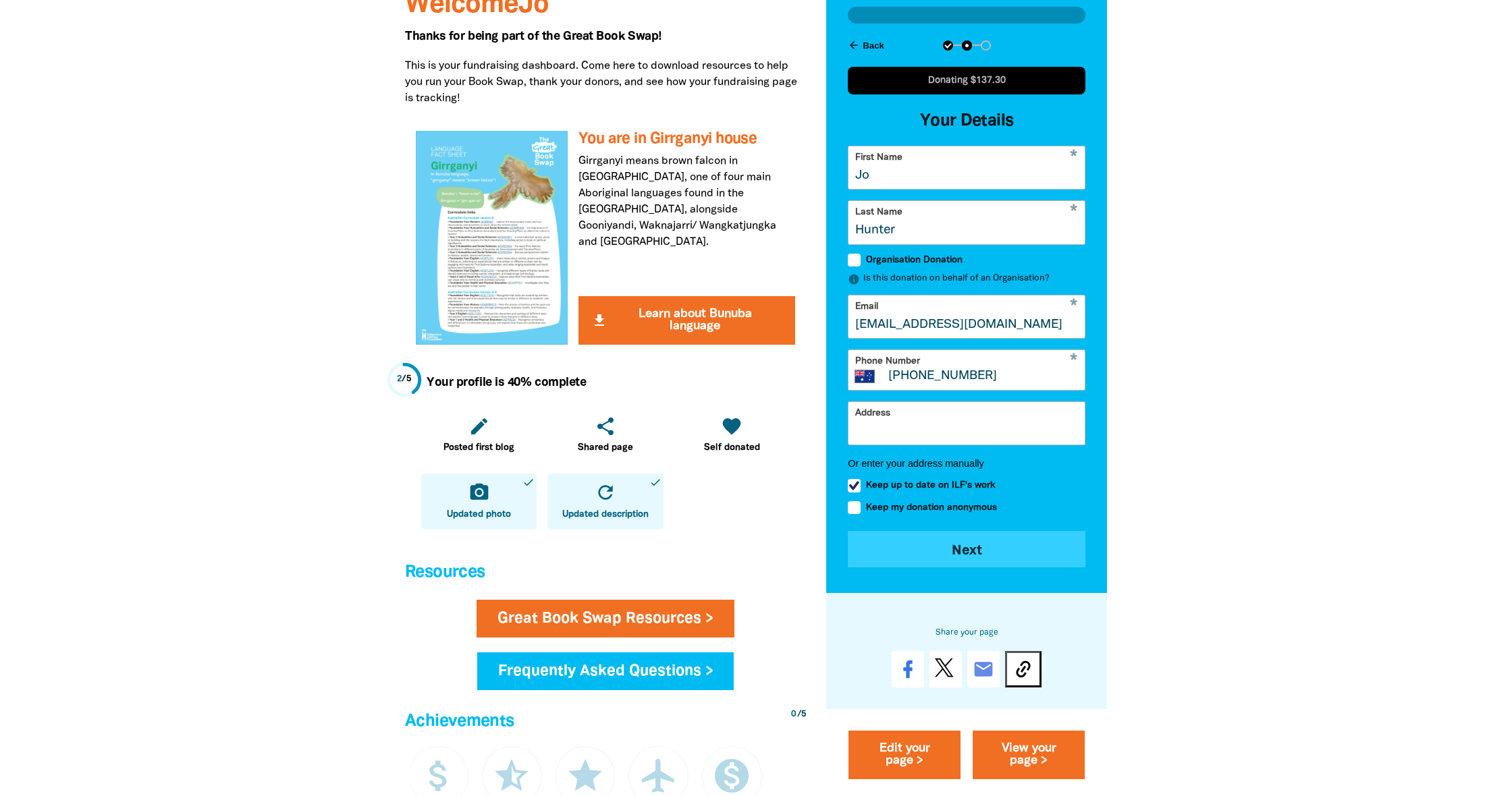
type input "(02) 4325 2332"
click at [963, 546] on button "Next chevron_right" at bounding box center [967, 549] width 238 height 36
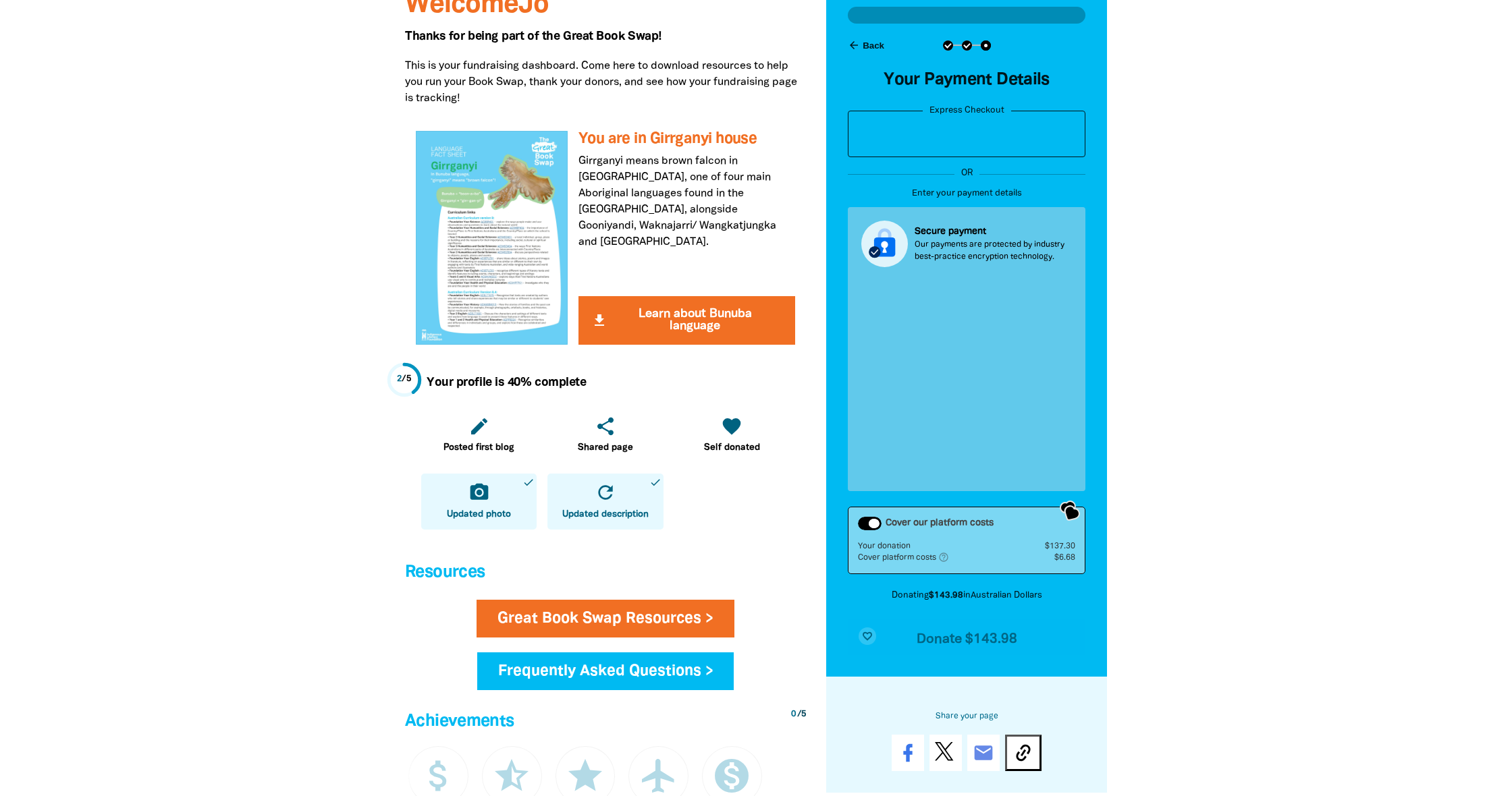
click at [865, 522] on div "Cover our platform costs" at bounding box center [870, 523] width 24 height 13
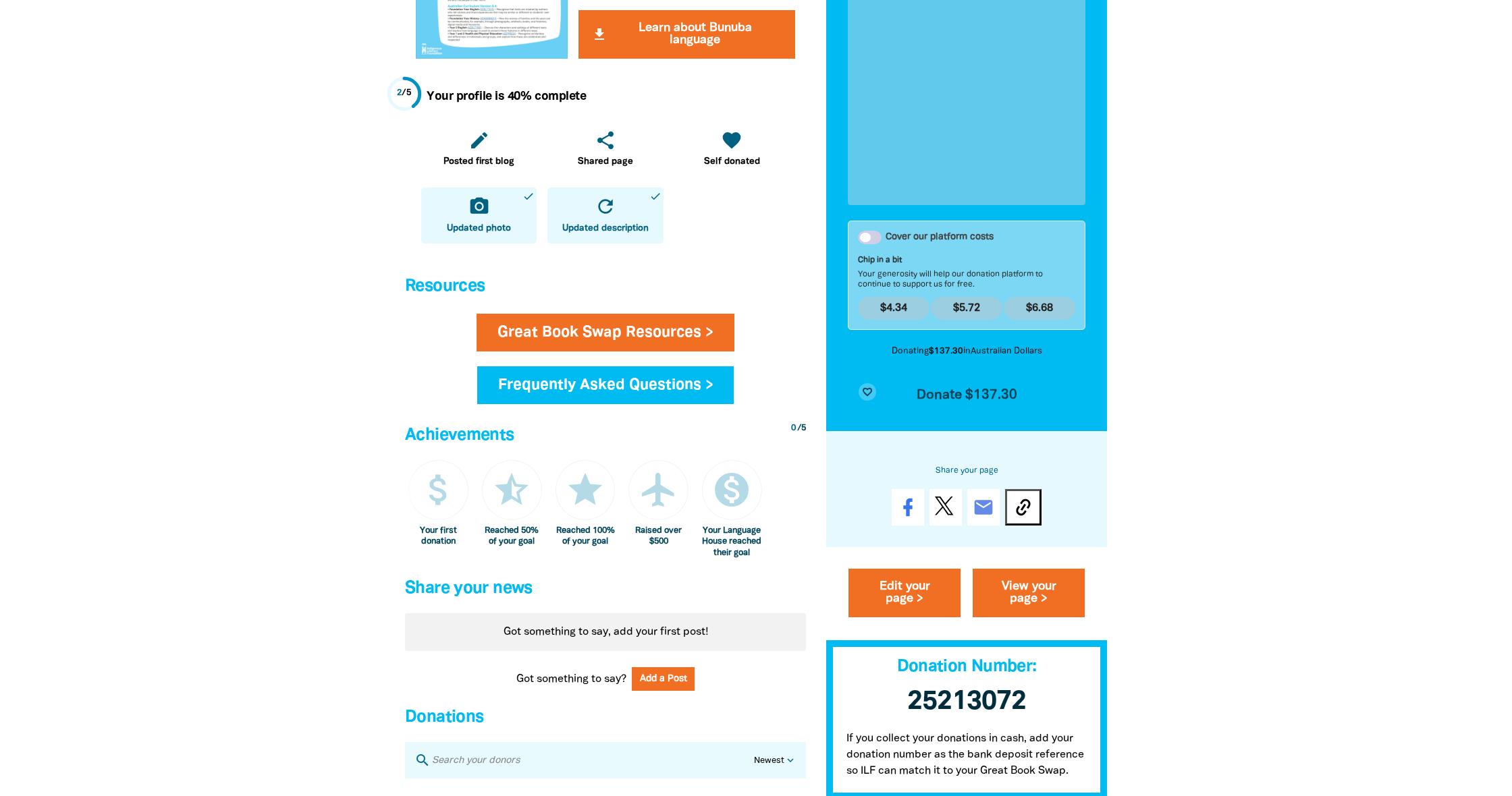
scroll to position [552, 0]
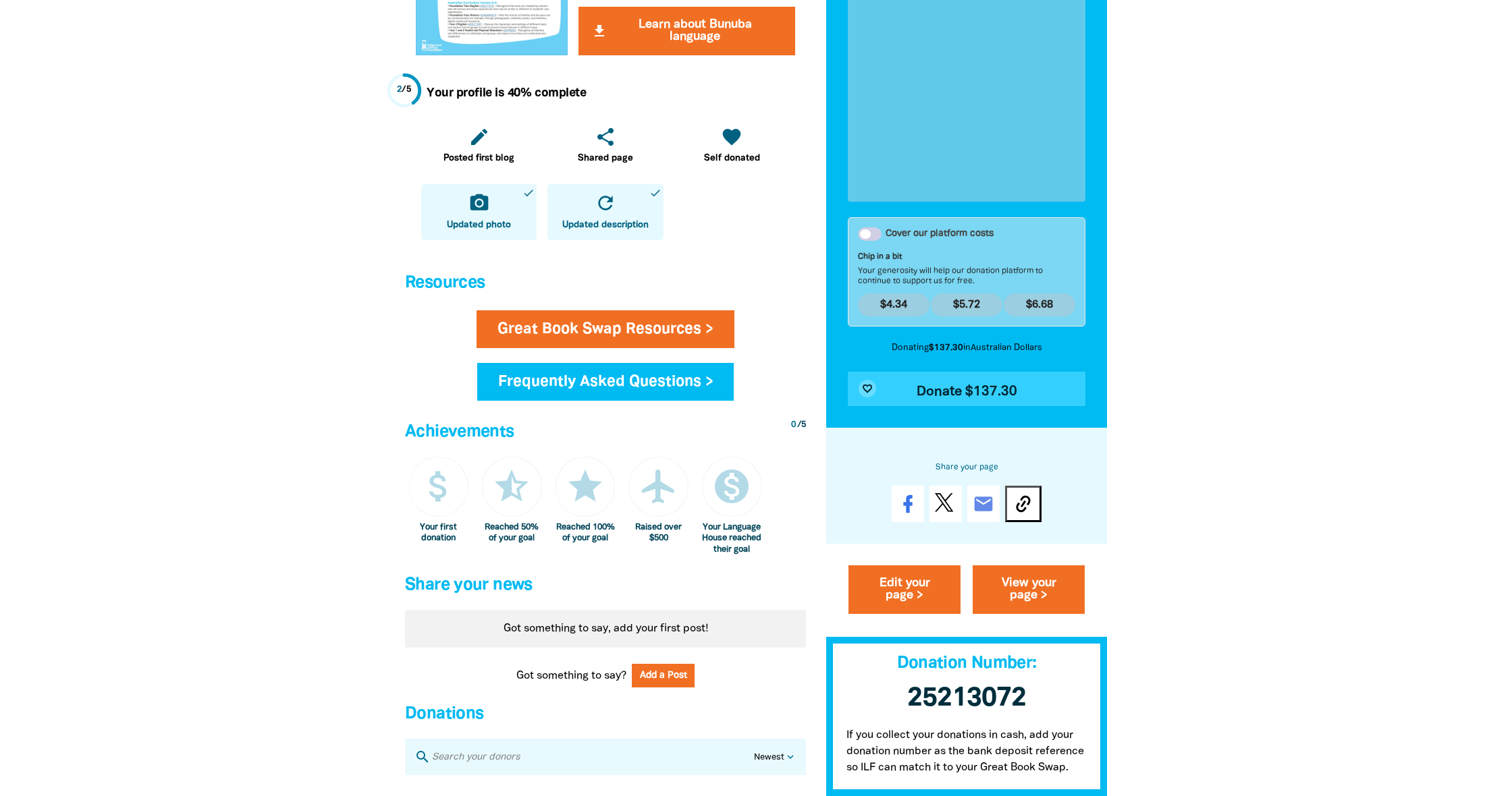
click at [987, 393] on span "Donate $137.30" at bounding box center [967, 392] width 101 height 13
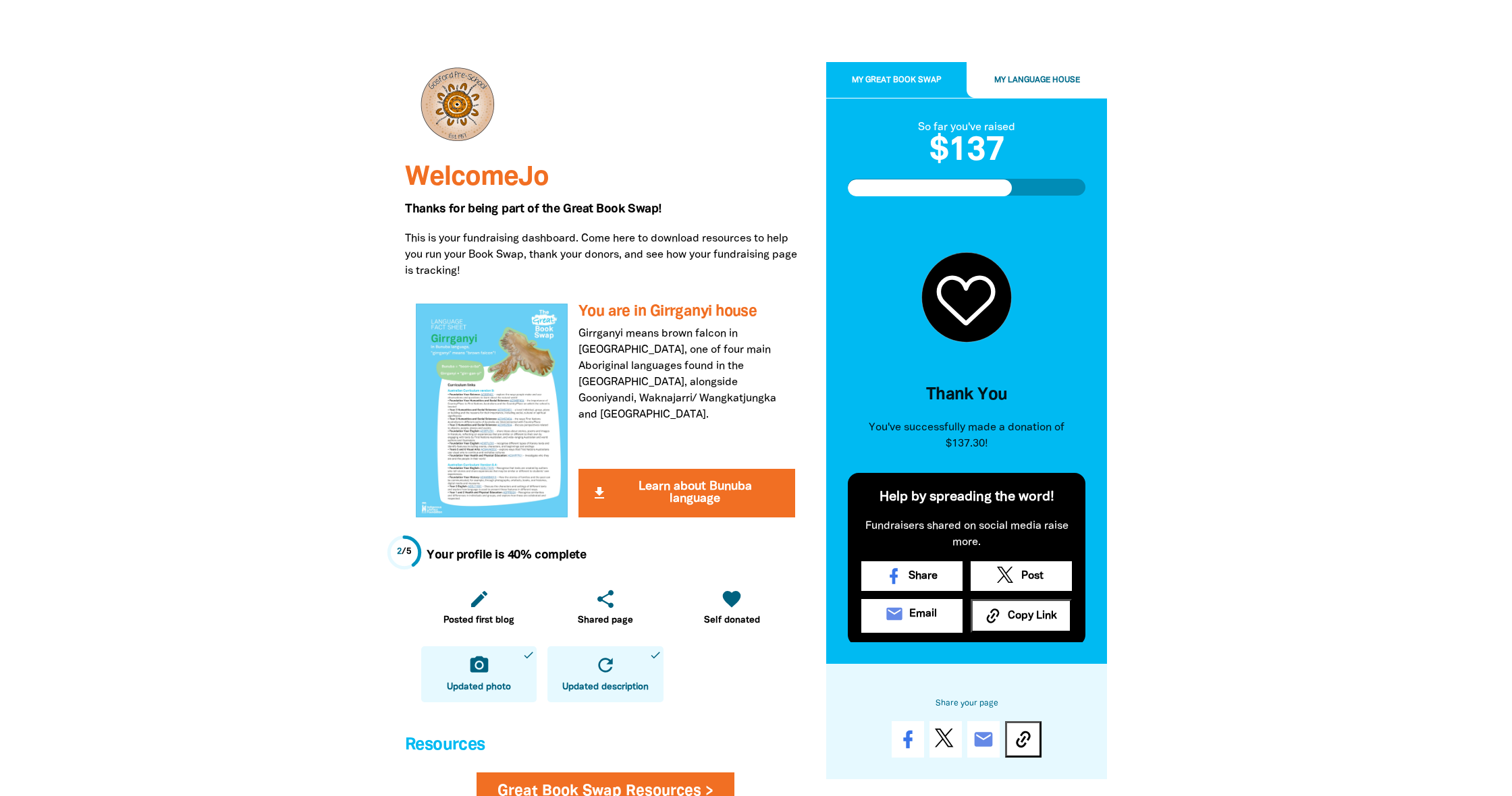
scroll to position [89, 0]
